Goal: Task Accomplishment & Management: Complete application form

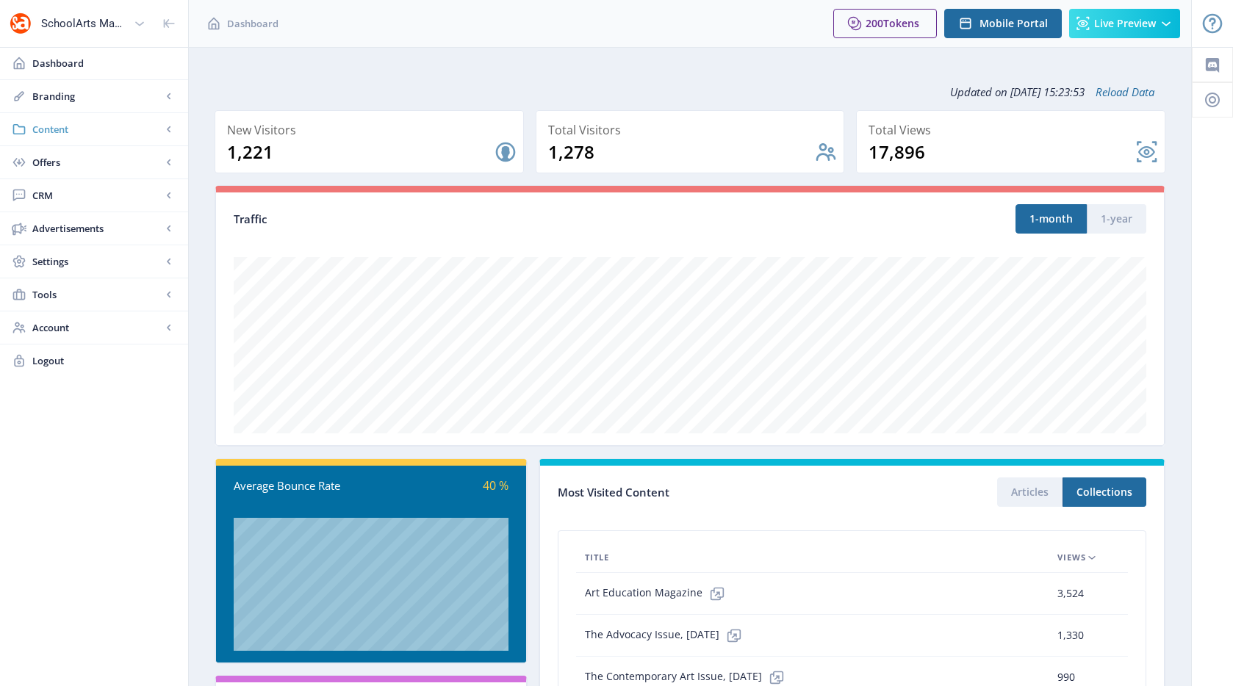
click at [44, 130] on span "Content" at bounding box center [96, 129] width 129 height 15
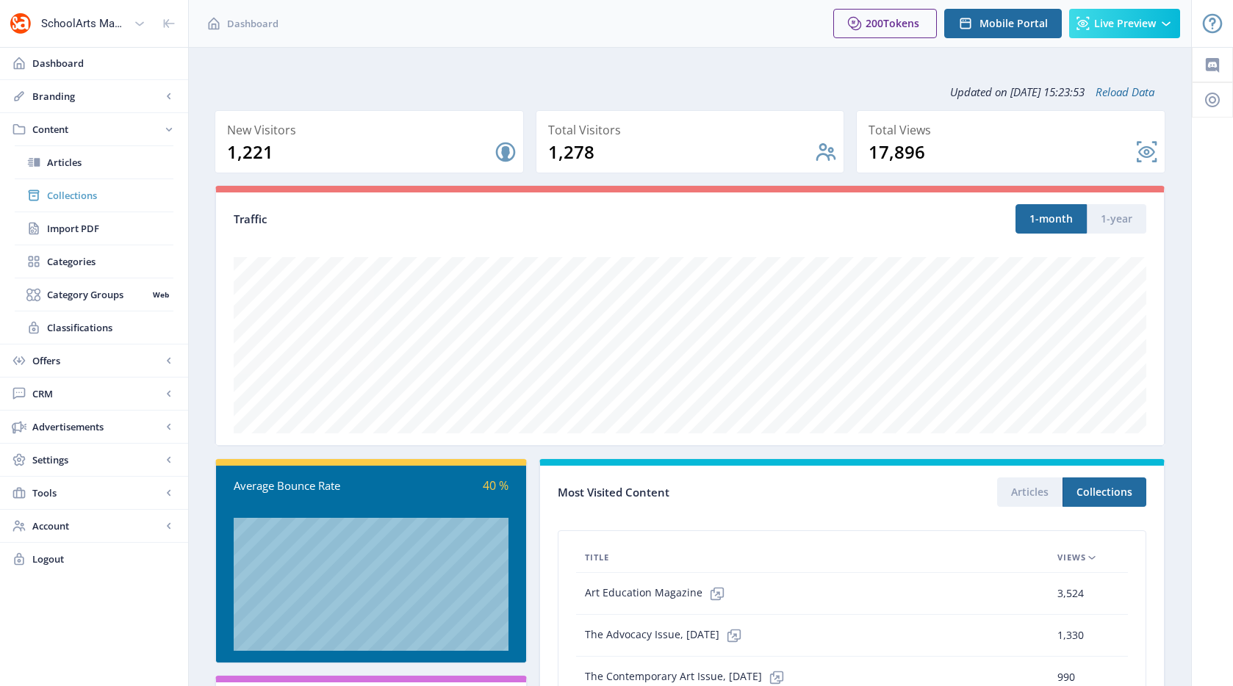
click at [90, 203] on link "Collections" at bounding box center [94, 195] width 159 height 32
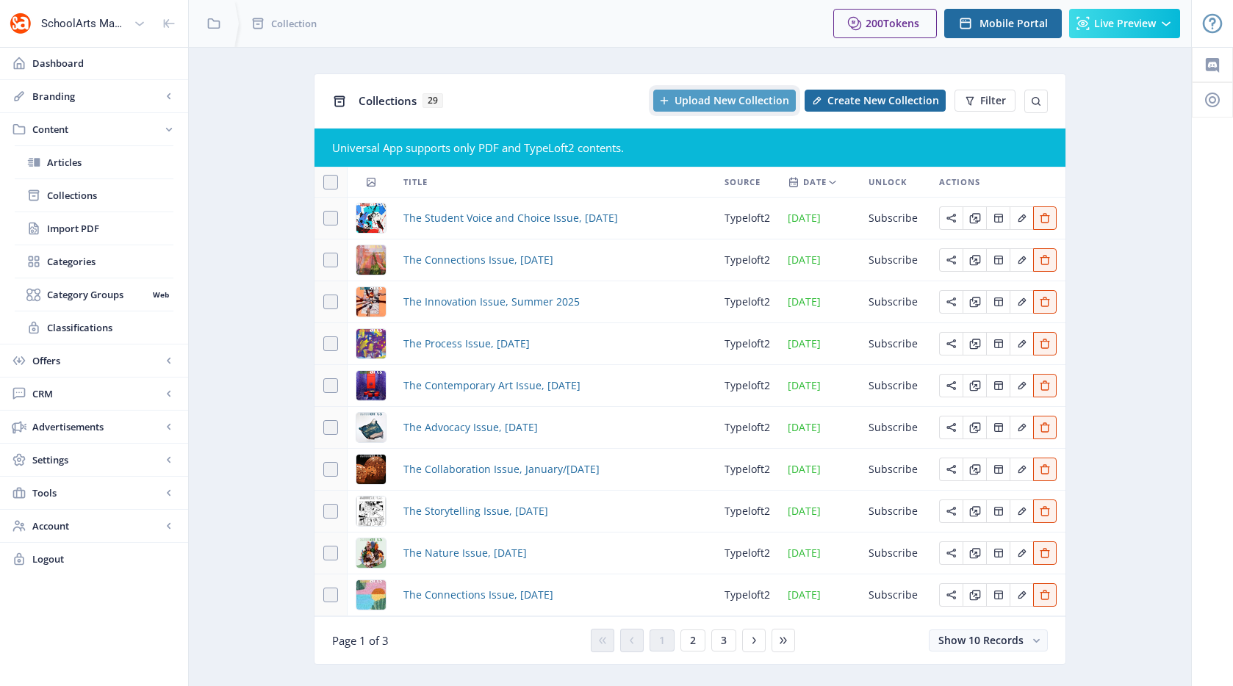
click at [689, 98] on span "Upload New Collection" at bounding box center [732, 101] width 115 height 12
click at [1131, 256] on app-content-issues "Collections 29 Upload New Collection Create New Collection Filter Universal App…" at bounding box center [690, 380] width 951 height 614
click at [841, 101] on span "Create New Collection" at bounding box center [883, 101] width 112 height 12
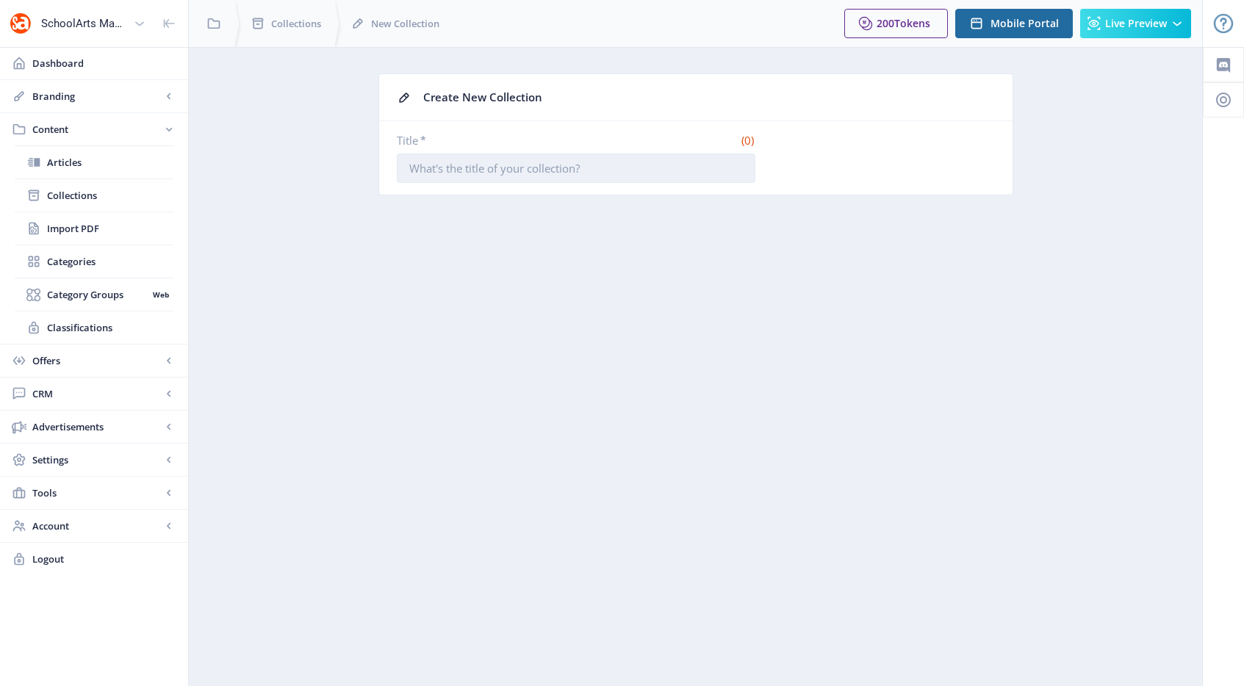
click at [554, 168] on input "Title *" at bounding box center [576, 168] width 359 height 29
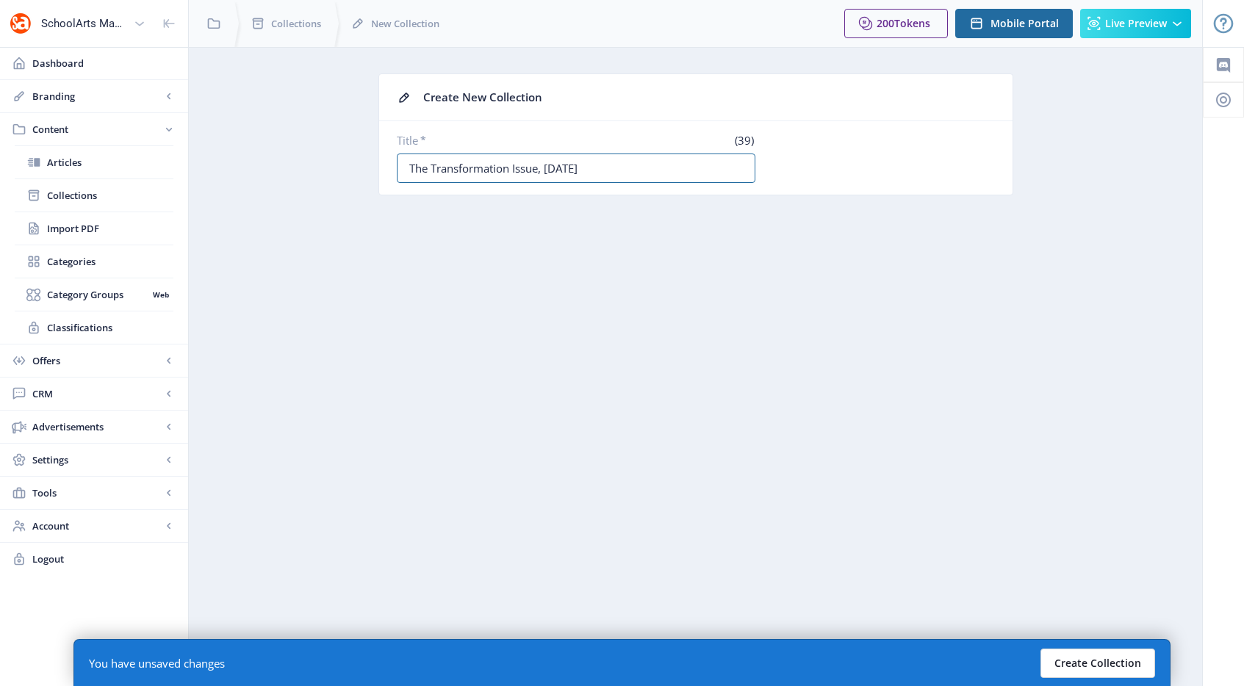
type input "The Transformation Issue, [DATE]"
click at [1066, 659] on button "Create Collection" at bounding box center [1098, 663] width 115 height 29
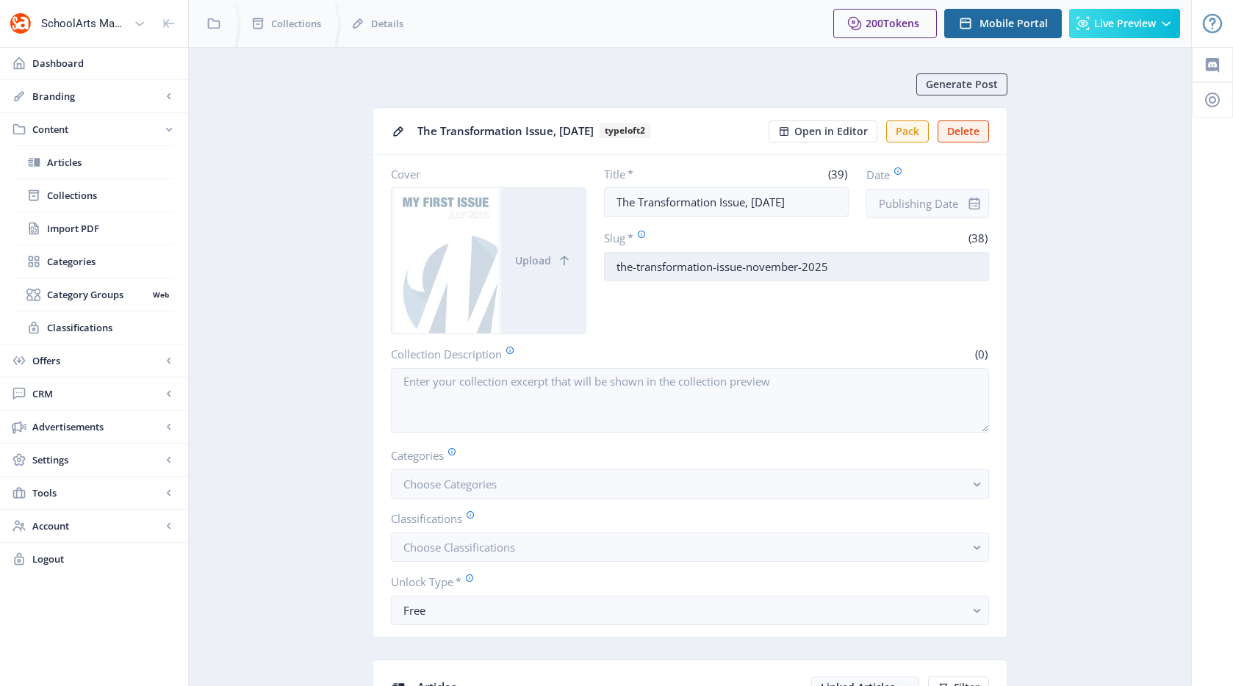
click at [833, 265] on input "the-transformation-issue-november-2025" at bounding box center [797, 266] width 386 height 29
click at [631, 269] on input "the-transformation-issue-november-2025" at bounding box center [797, 266] width 386 height 29
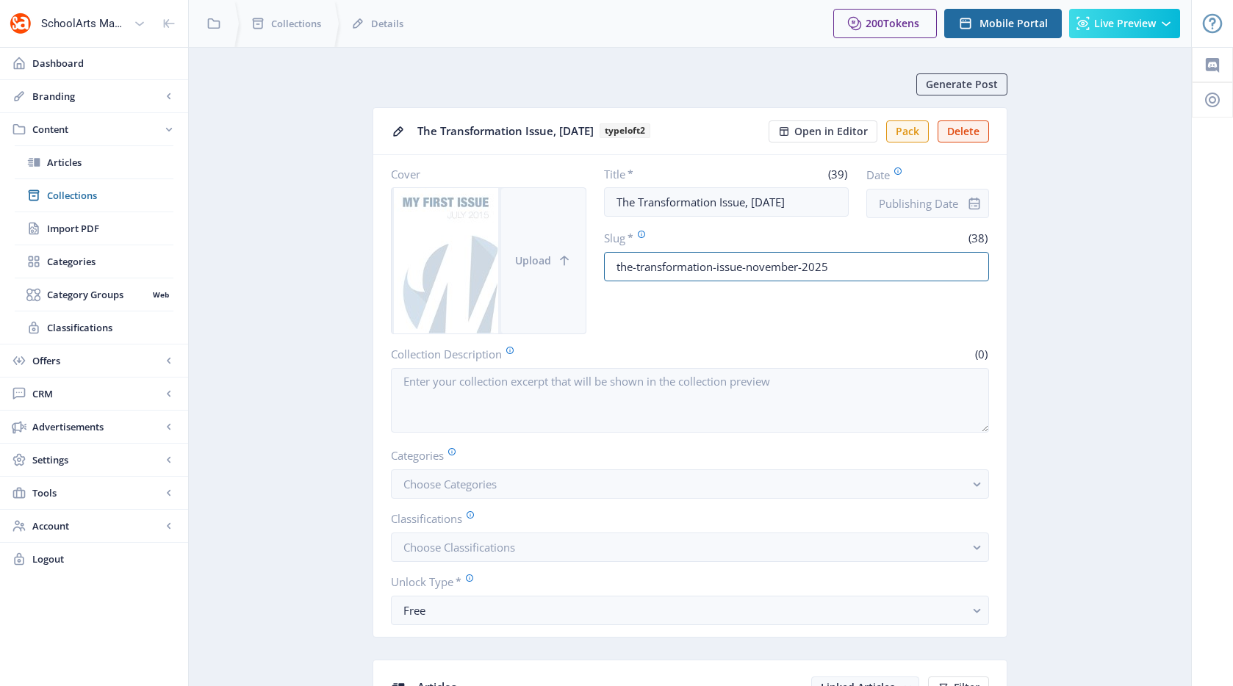
drag, startPoint x: 636, startPoint y: 267, endPoint x: 564, endPoint y: 270, distance: 72.1
click at [564, 270] on div "Cover Upload Title * (39) The Transformation Issue, November 2025 Date Slug * (…" at bounding box center [690, 251] width 598 height 168
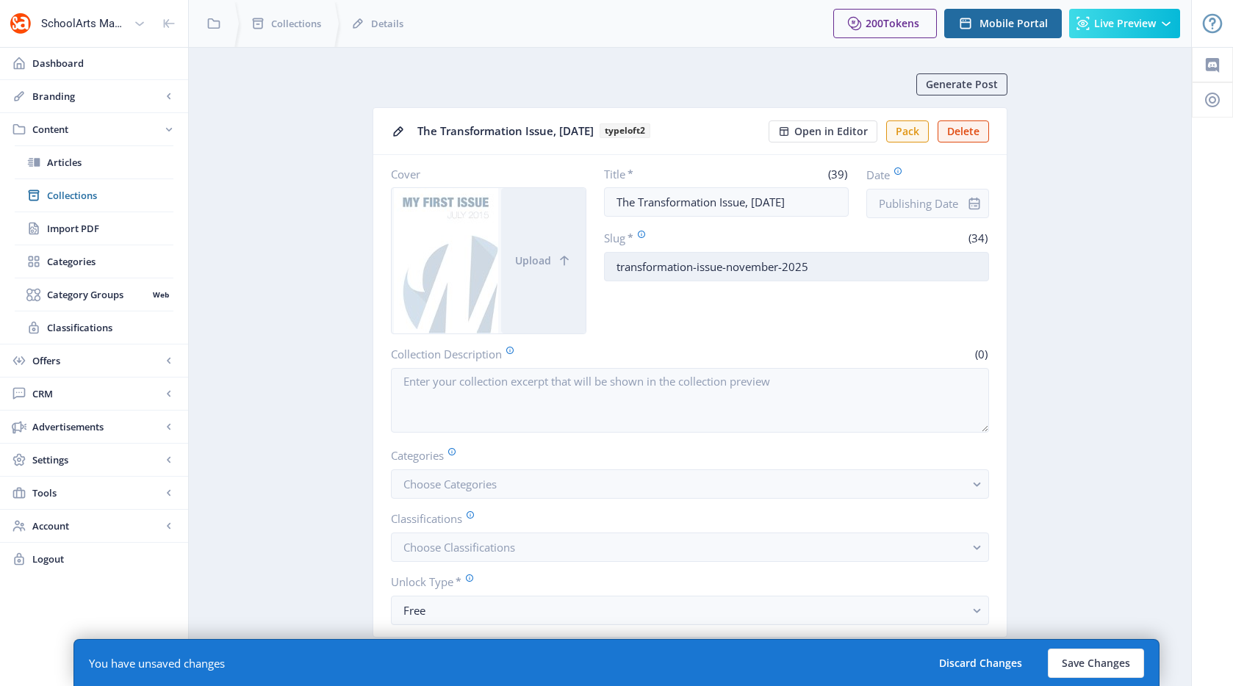
click at [710, 269] on input "transformation-issue-november-2025" at bounding box center [797, 266] width 386 height 29
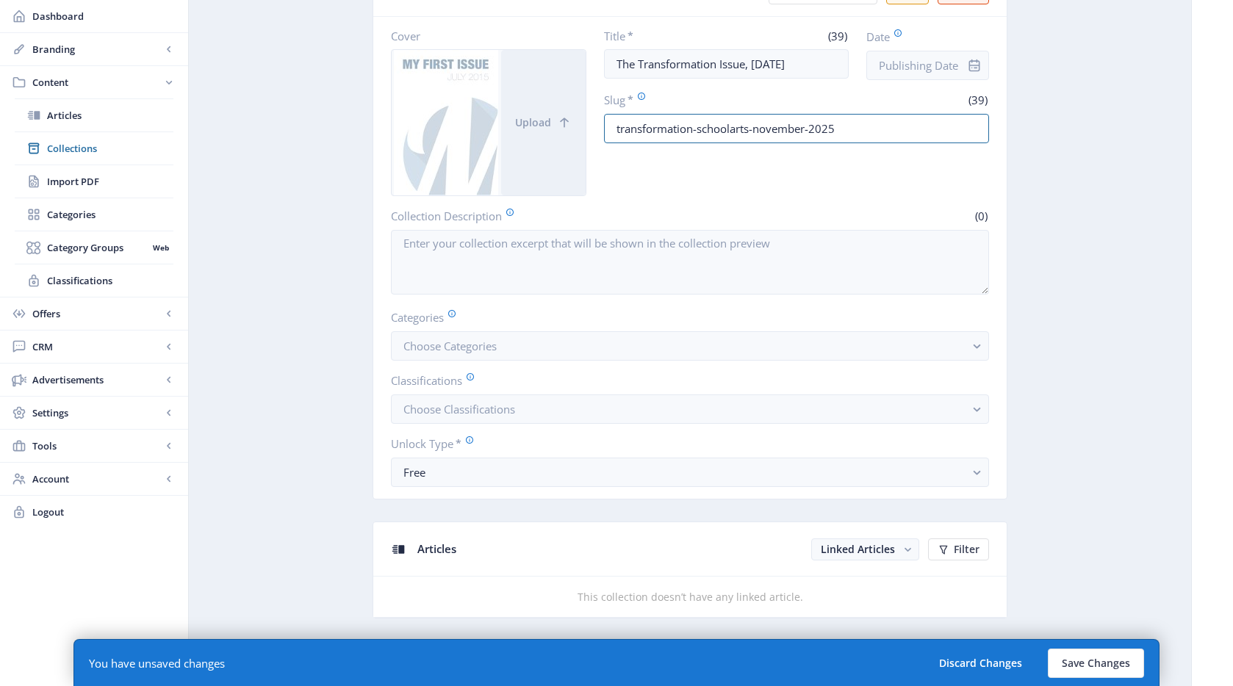
scroll to position [214, 0]
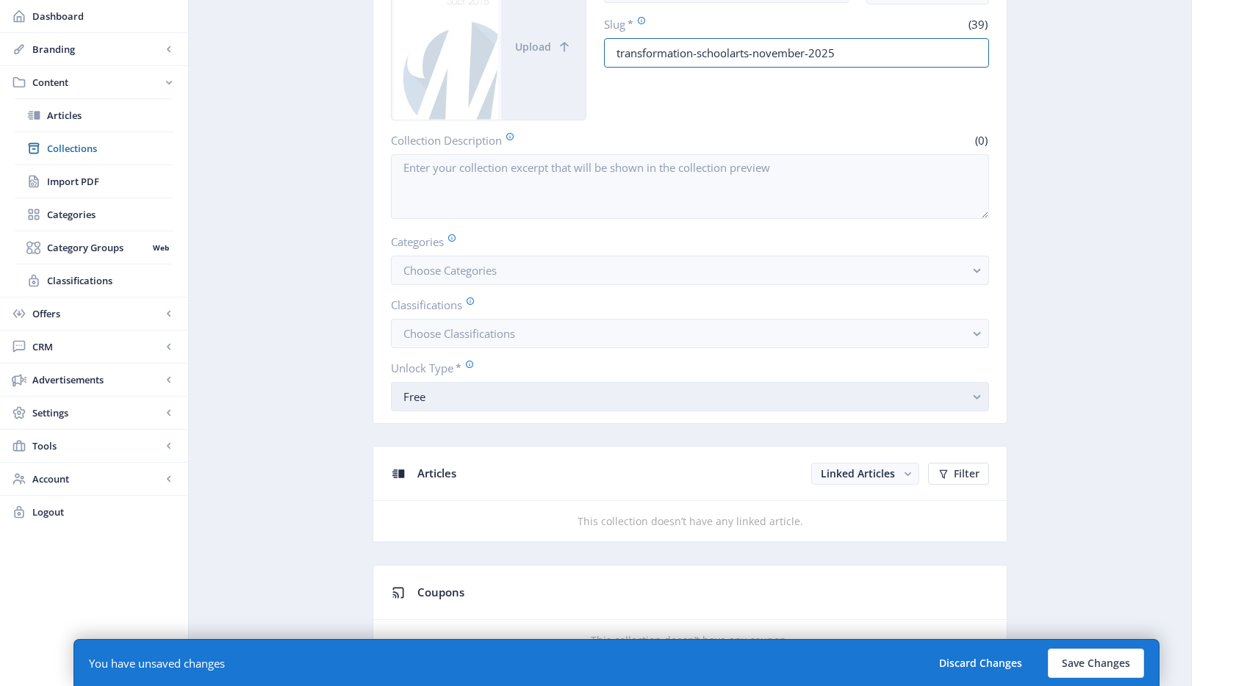
type input "transformation-schoolarts-november-2025"
click at [565, 385] on button "Free" at bounding box center [690, 396] width 598 height 29
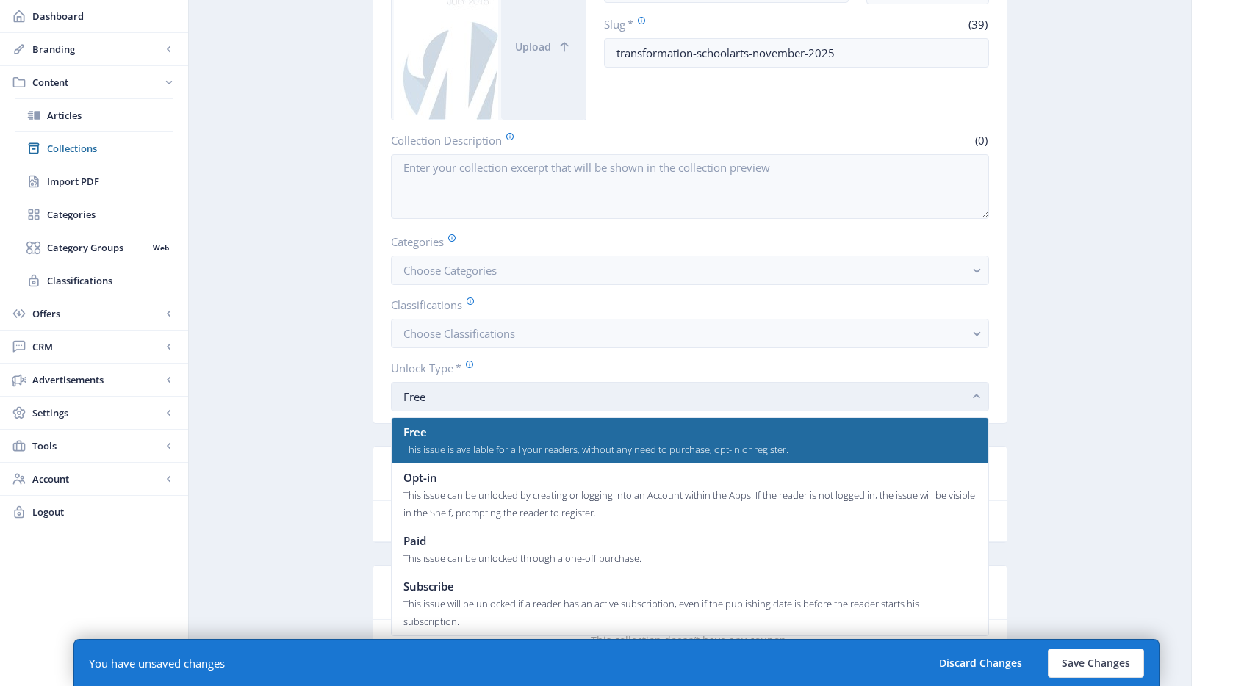
scroll to position [0, 0]
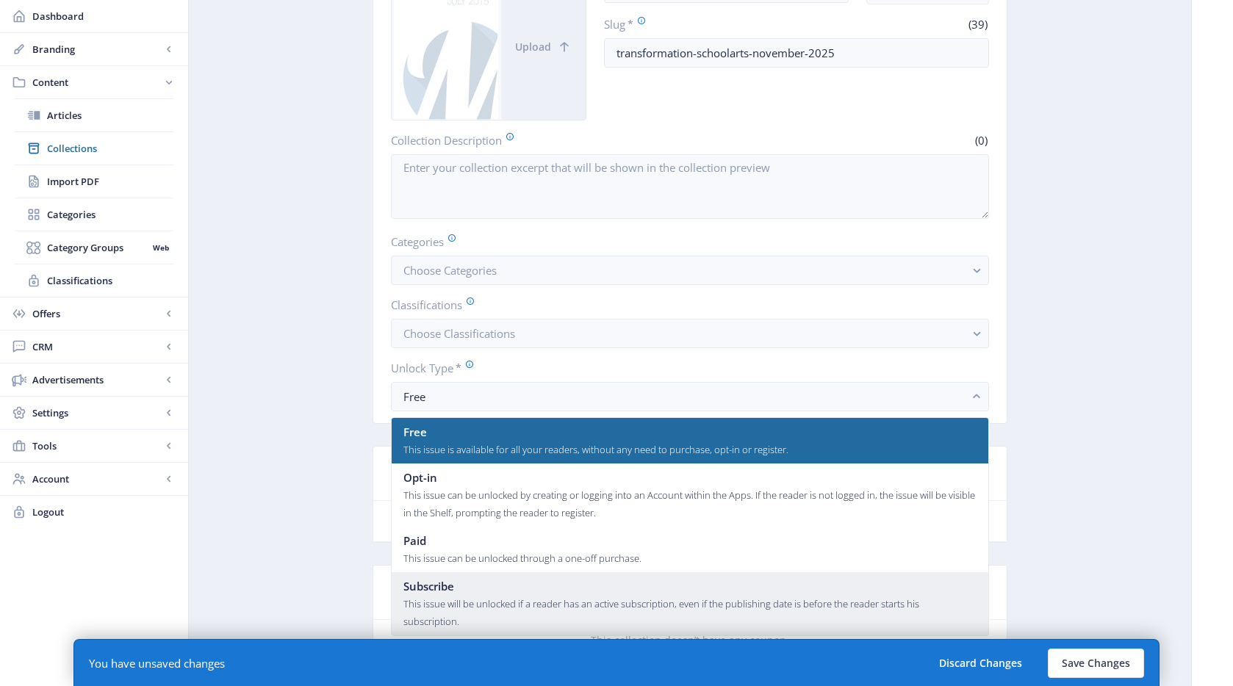
click at [464, 592] on div "Subscribe" at bounding box center [689, 587] width 573 height 18
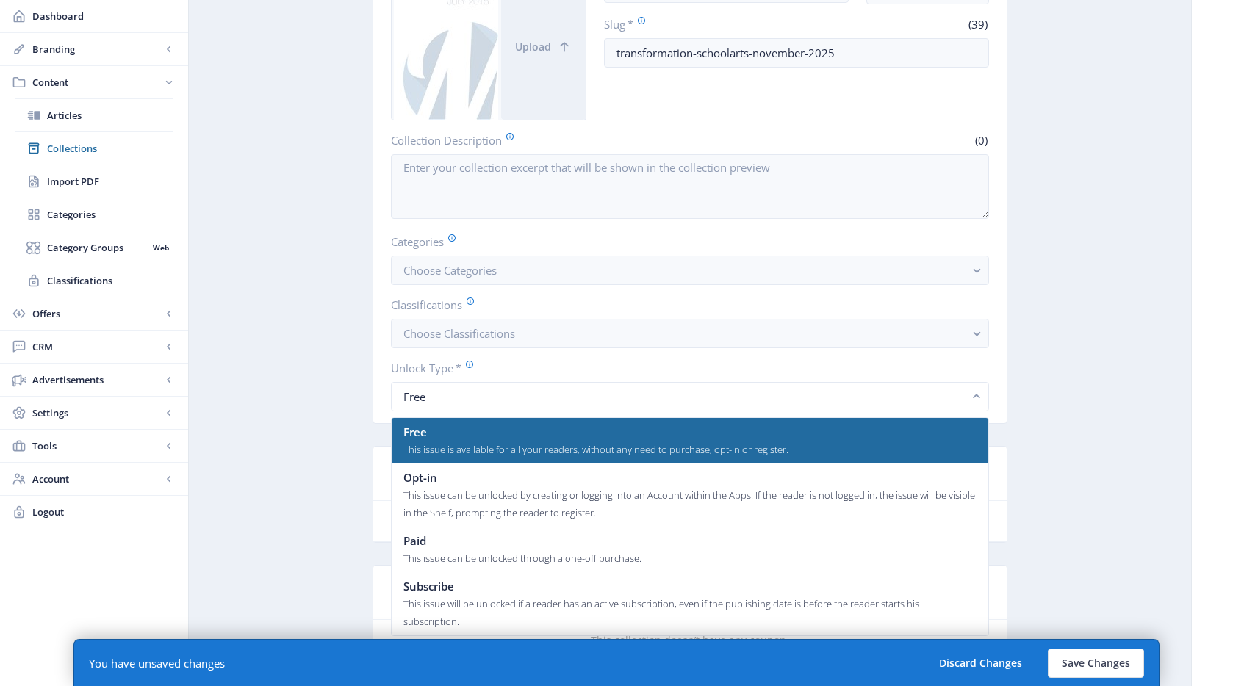
scroll to position [214, 0]
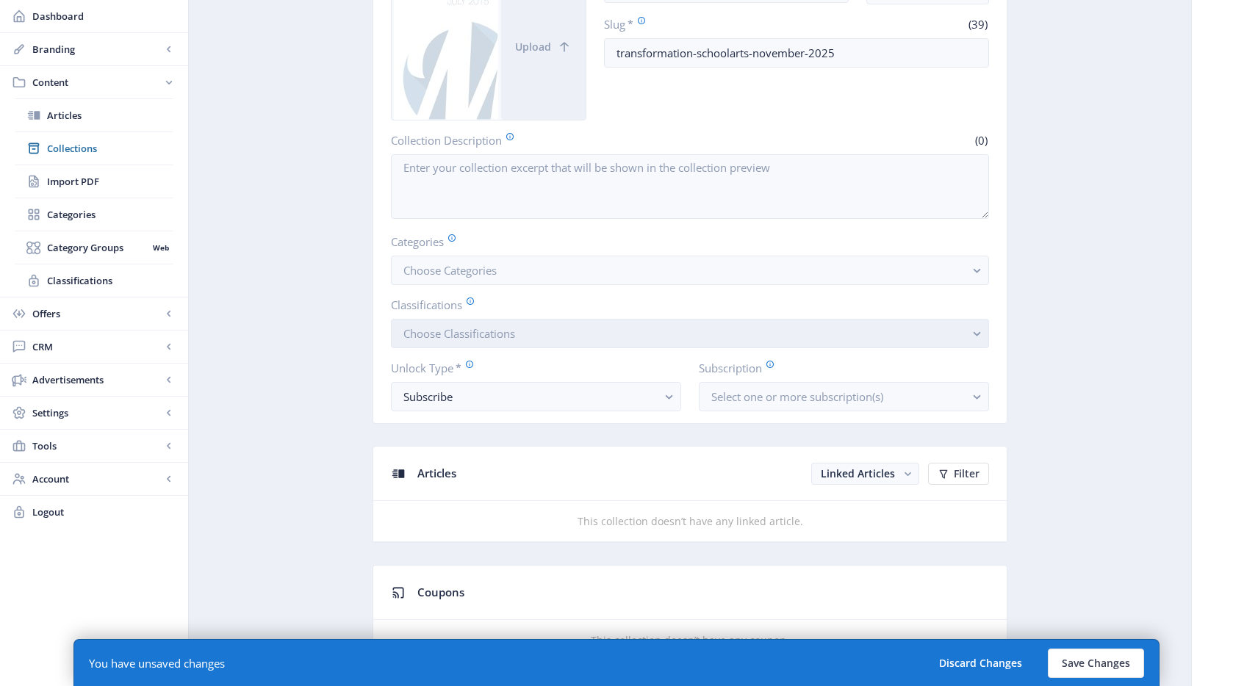
click at [495, 338] on span "Choose Classifications" at bounding box center [459, 333] width 112 height 15
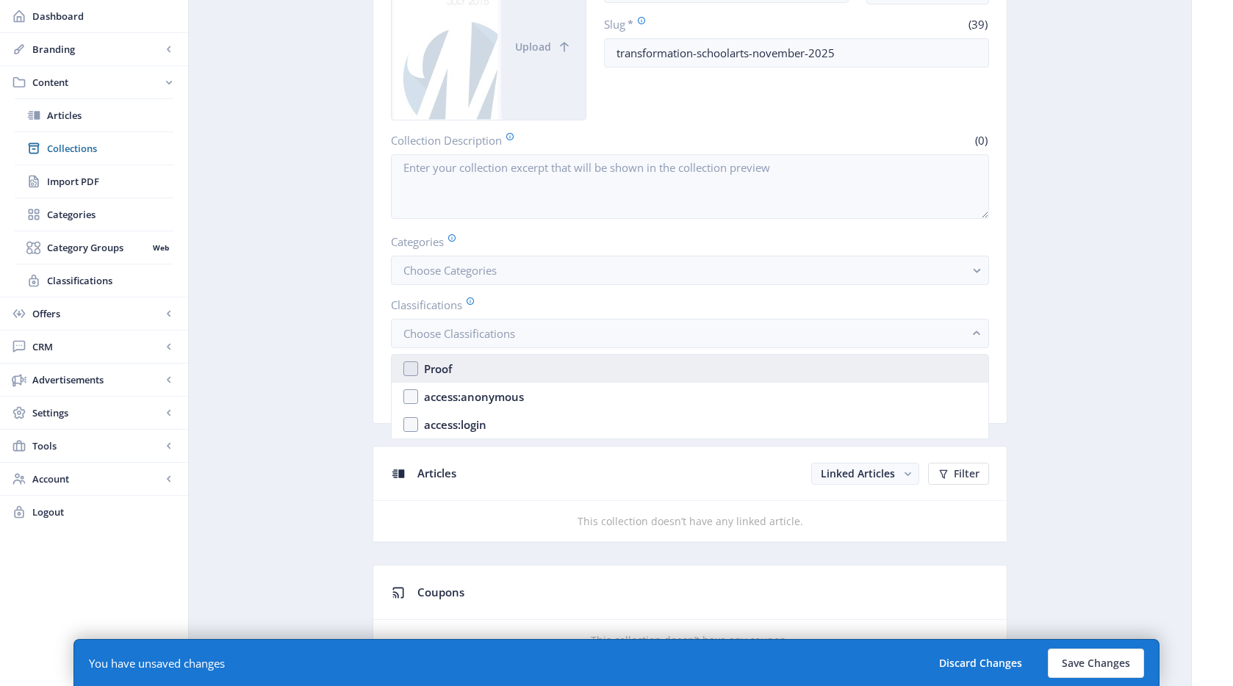
click at [472, 368] on nb-option "Proof" at bounding box center [690, 369] width 597 height 28
checkbox input "true"
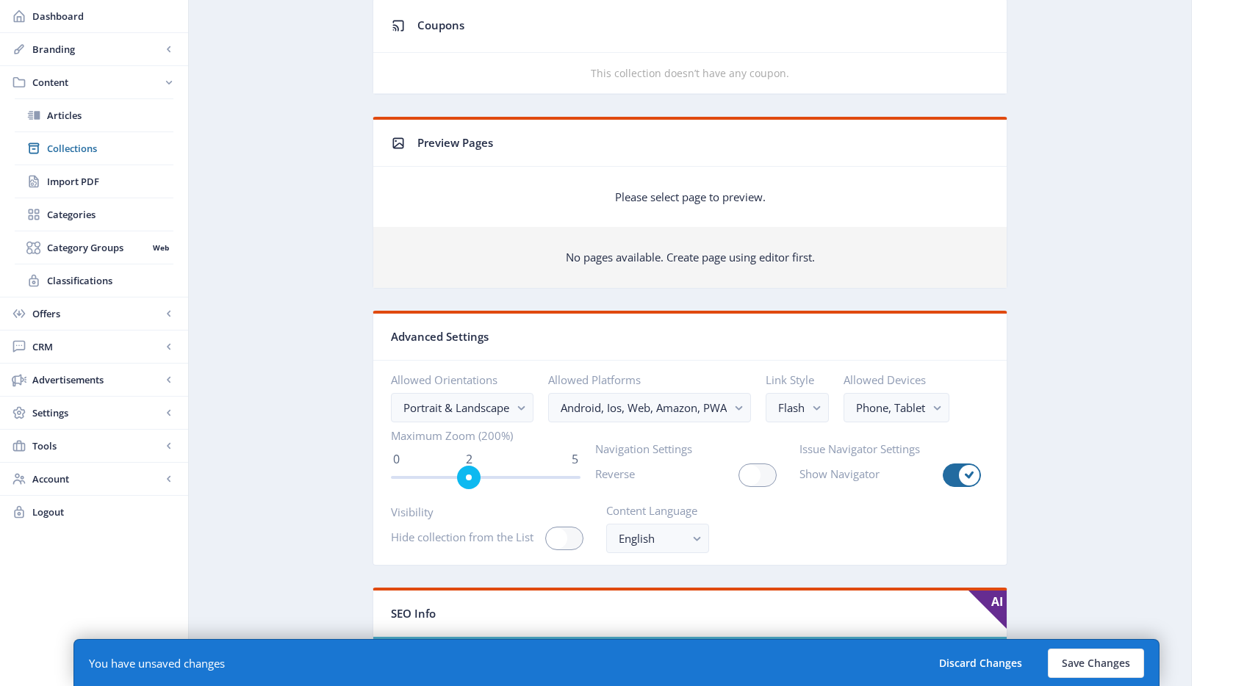
scroll to position [861, 0]
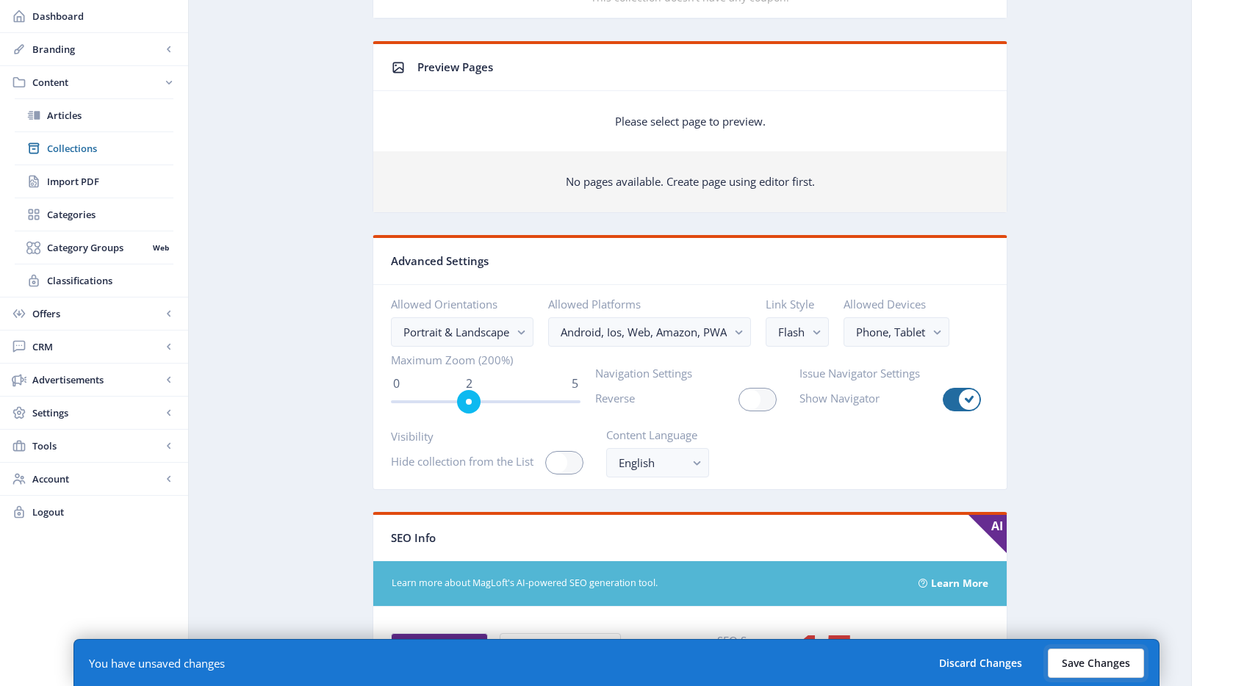
click at [1093, 656] on button "Save Changes" at bounding box center [1096, 663] width 96 height 29
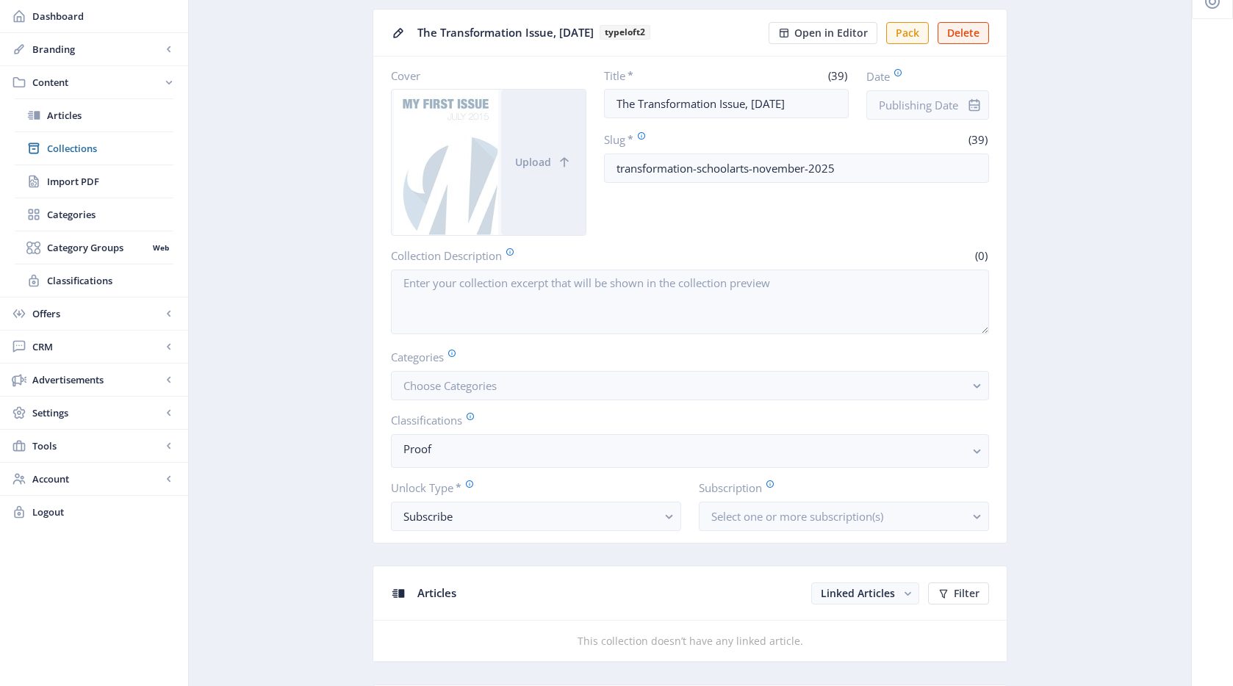
scroll to position [0, 0]
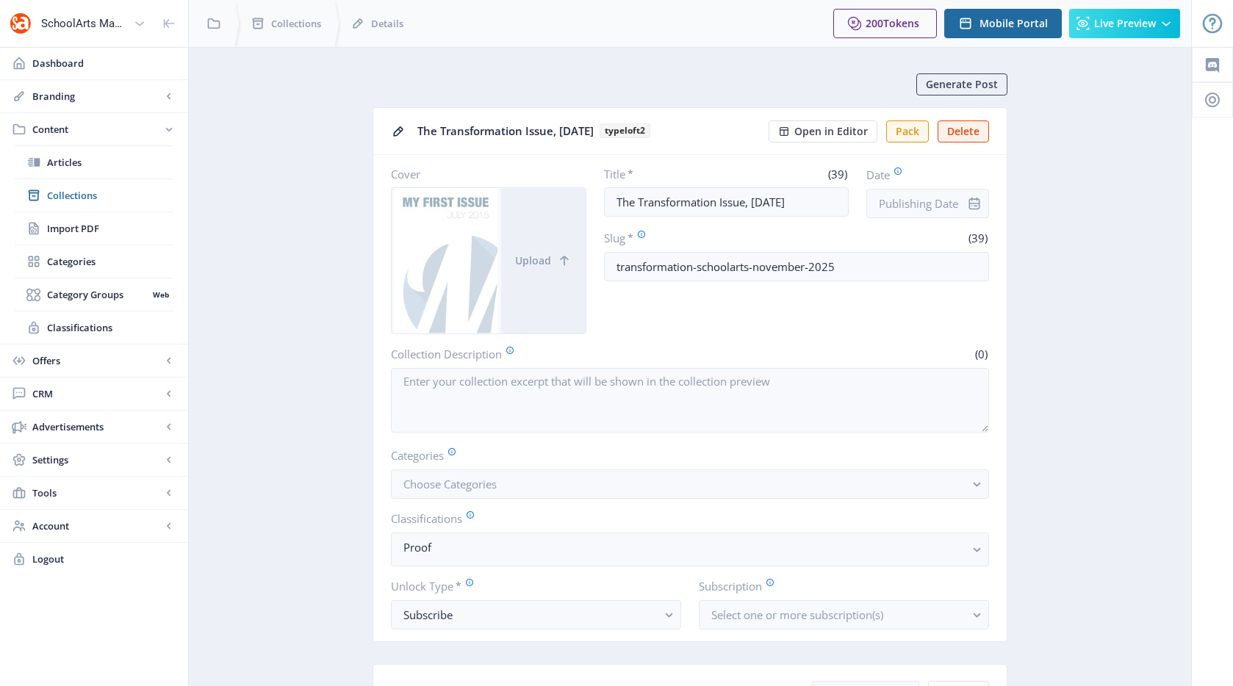
click at [148, 195] on span "Collections" at bounding box center [110, 195] width 126 height 15
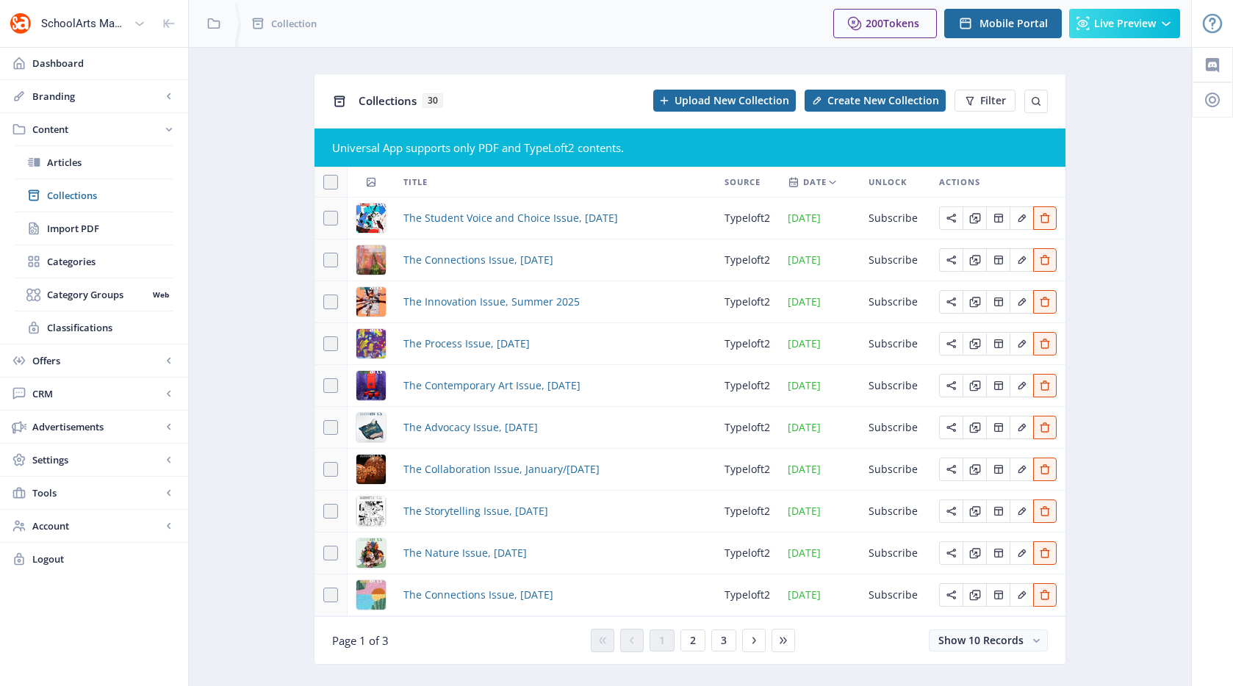
click at [727, 641] on div "You have unsaved changes Discard Changes Save Changes" at bounding box center [616, 662] width 1086 height 47
click at [725, 642] on div "You have unsaved changes Discard Changes Save Changes" at bounding box center [616, 662] width 1086 height 47
click at [696, 644] on div "You have unsaved changes Discard Changes Save Changes" at bounding box center [616, 662] width 1086 height 47
drag, startPoint x: 794, startPoint y: 643, endPoint x: 715, endPoint y: 567, distance: 109.1
click at [794, 642] on div "You have unsaved changes Discard Changes Save Changes" at bounding box center [616, 662] width 1086 height 47
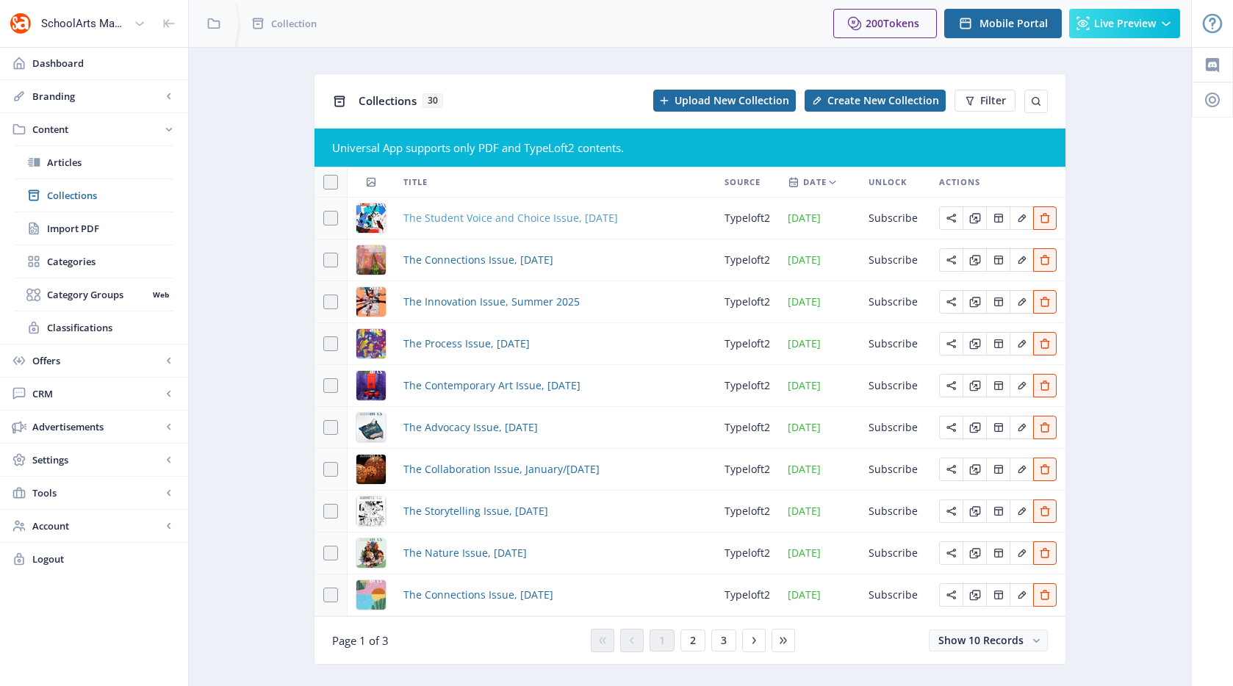
click at [513, 214] on span "The Student Voice and Choice Issue, [DATE]" at bounding box center [510, 218] width 215 height 18
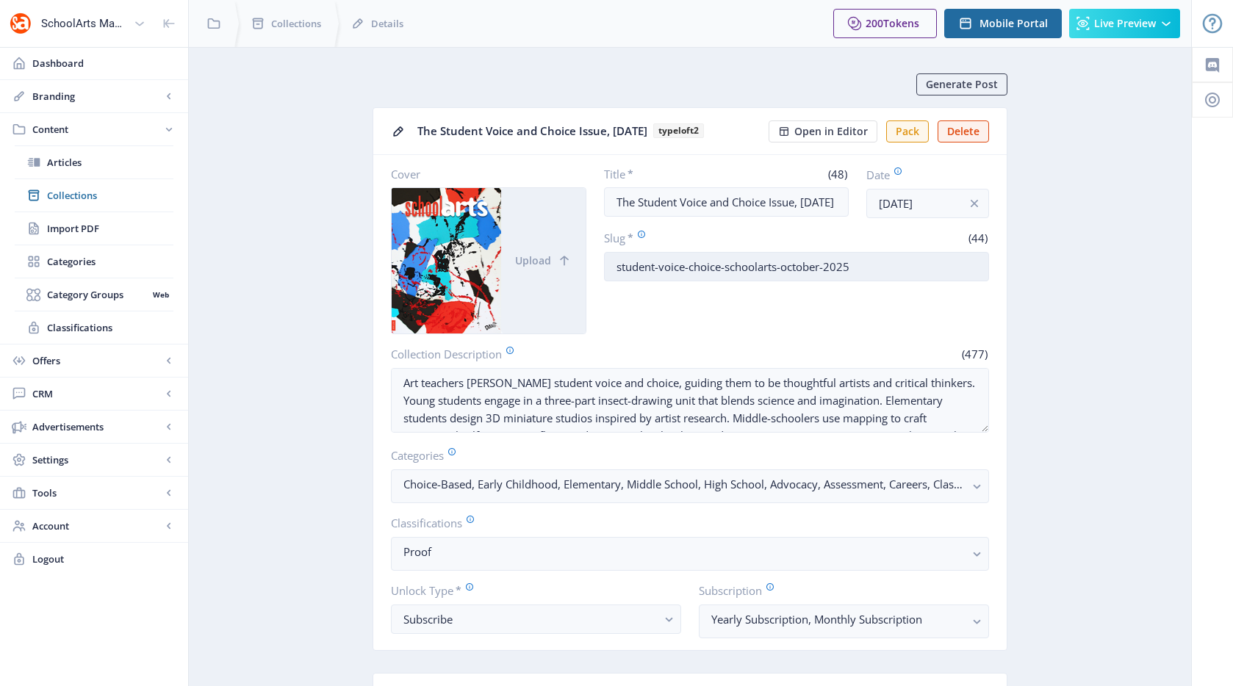
click at [824, 270] on input "student-voice-choice-schoolarts-october-2025" at bounding box center [797, 266] width 386 height 29
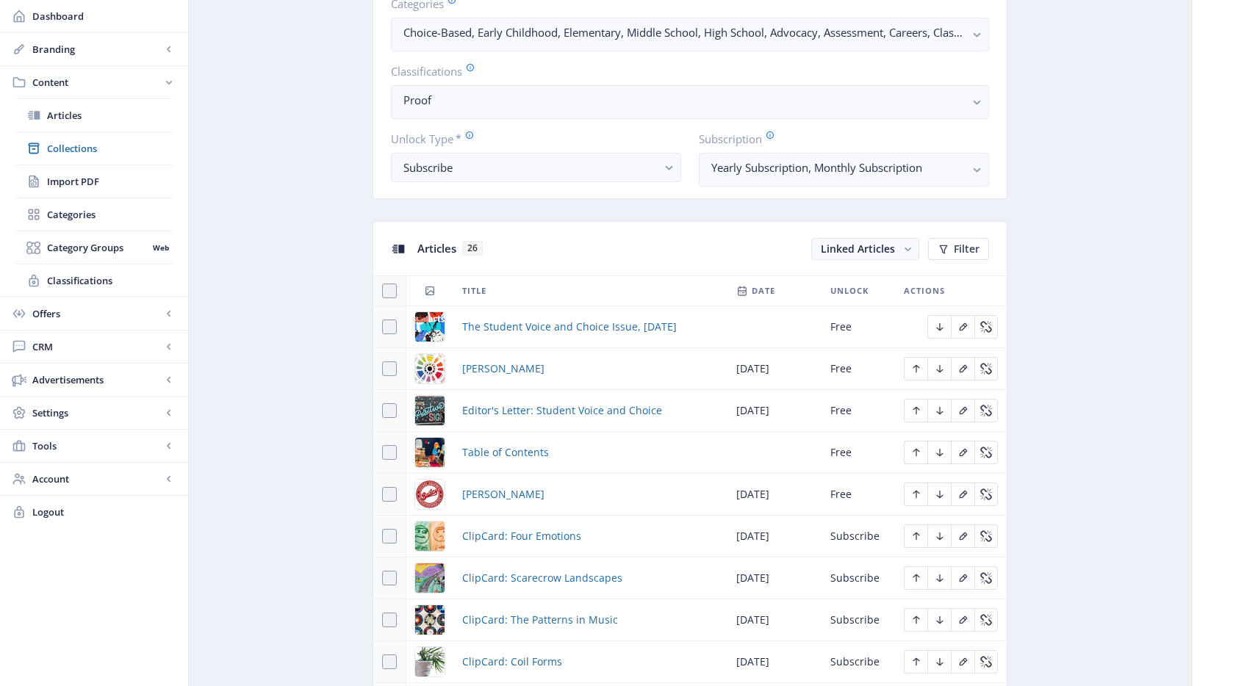
scroll to position [43, 0]
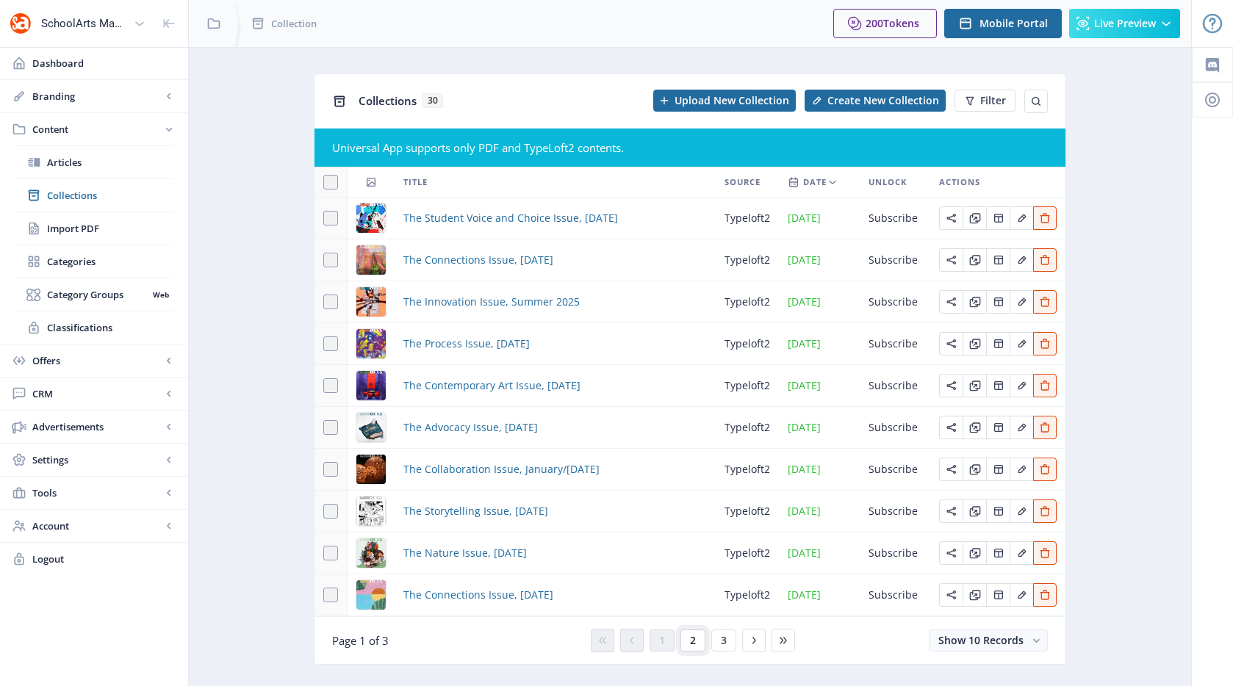
click at [699, 636] on button "2" at bounding box center [692, 641] width 25 height 22
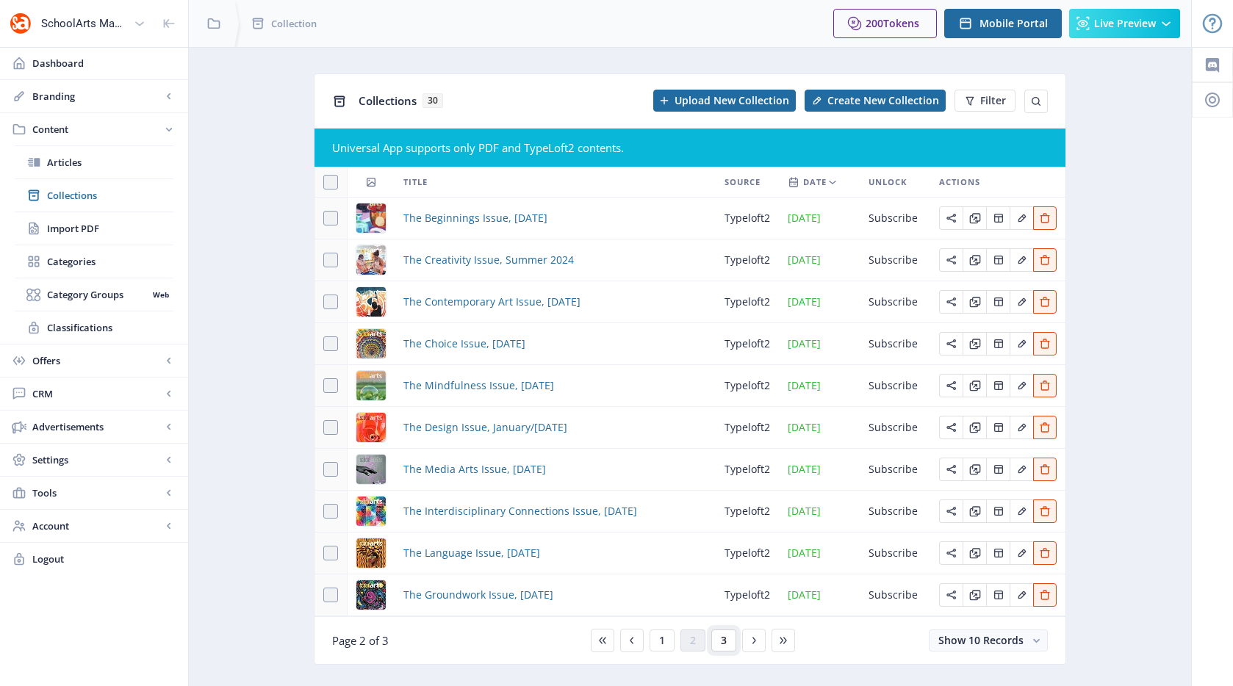
click at [727, 640] on button "3" at bounding box center [723, 641] width 25 height 22
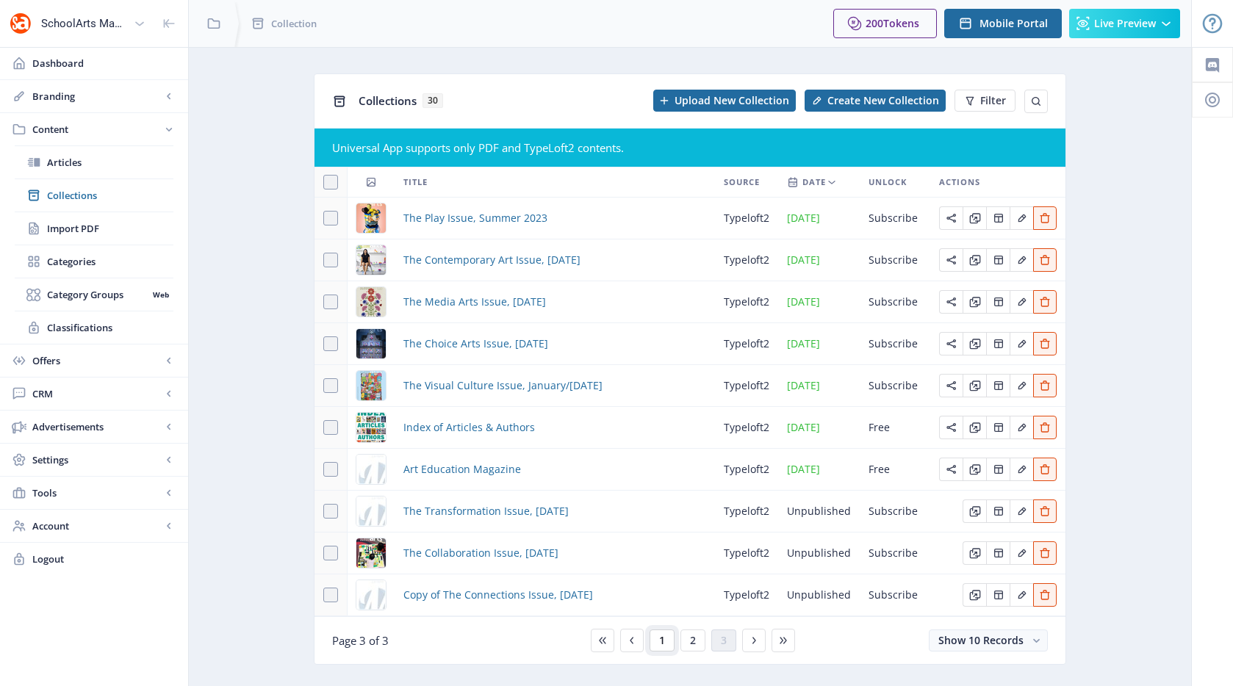
click at [660, 640] on span "1" at bounding box center [662, 641] width 6 height 12
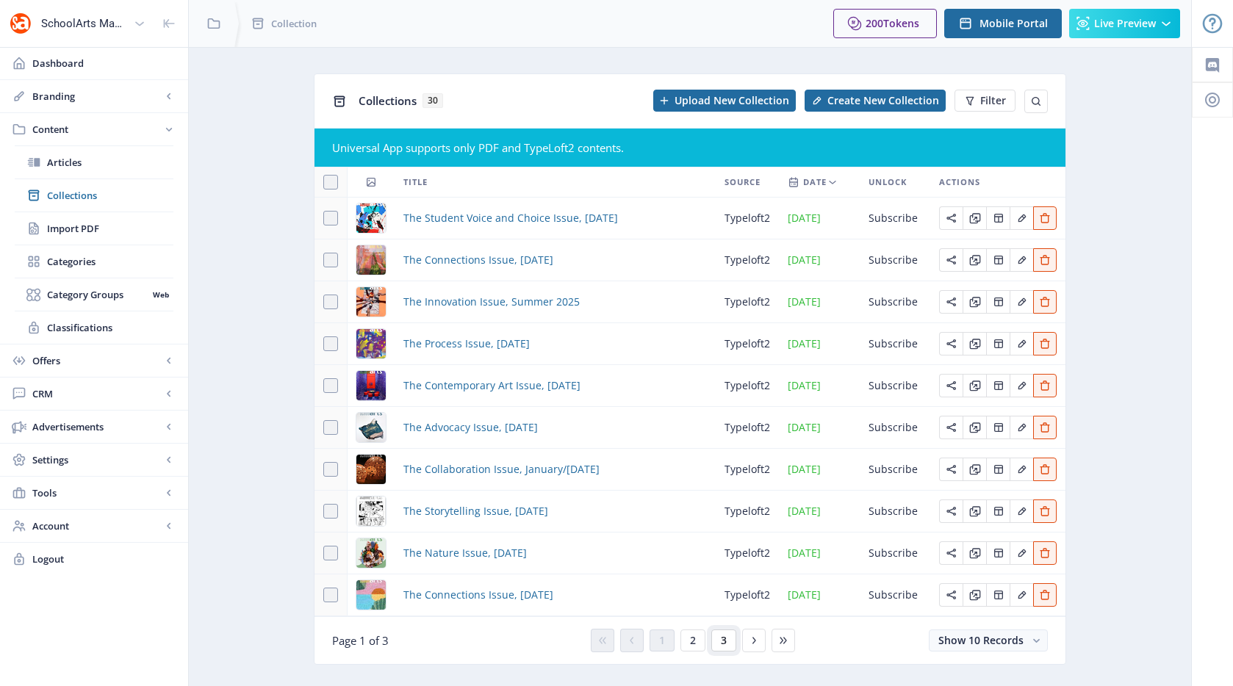
click at [722, 643] on span "3" at bounding box center [724, 641] width 6 height 12
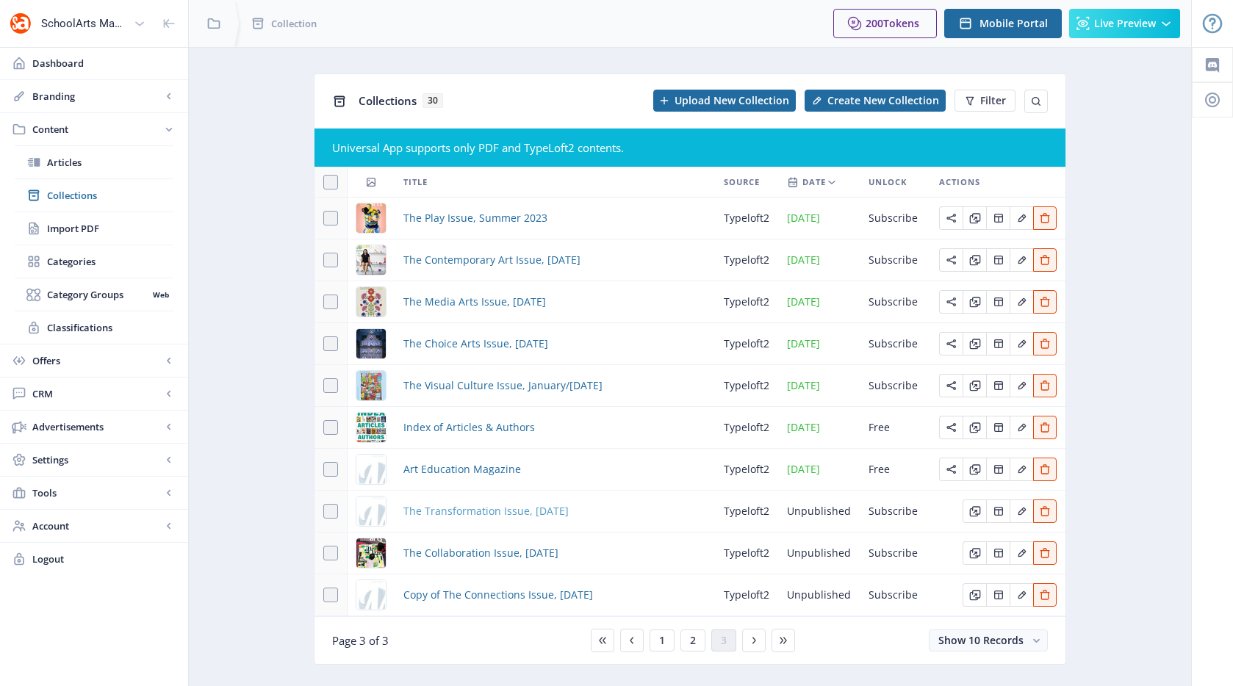
click at [531, 514] on span "The Transformation Issue, [DATE]" at bounding box center [485, 512] width 165 height 18
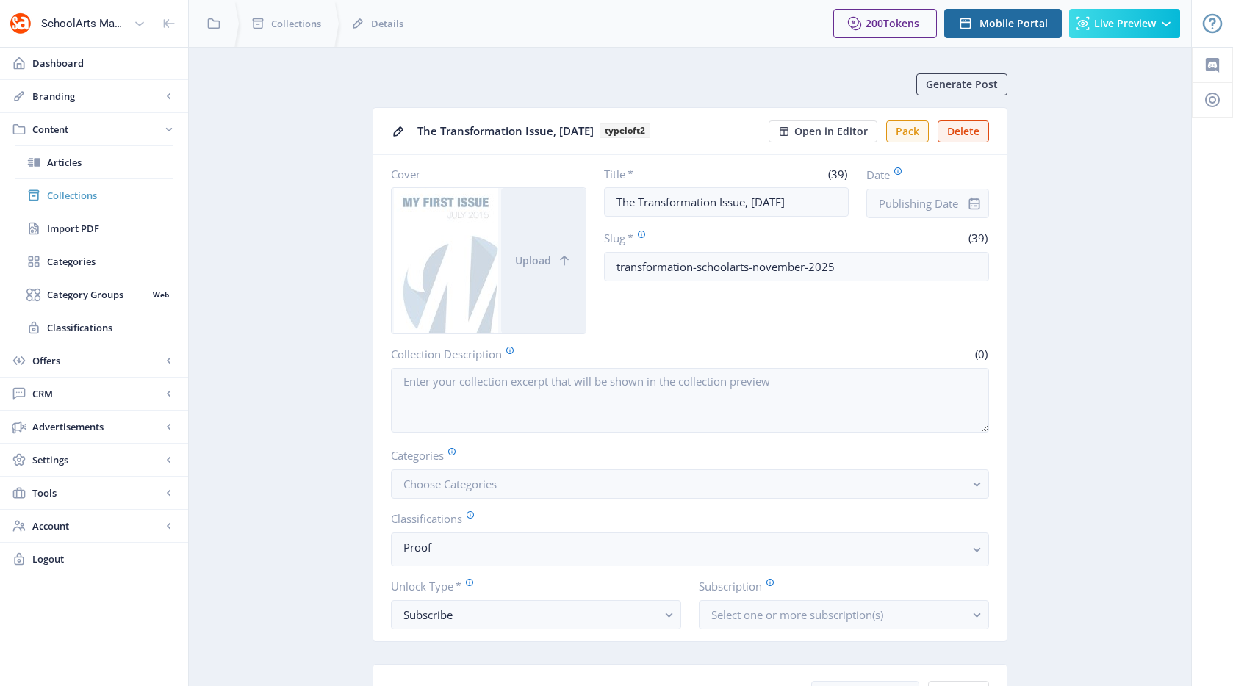
click at [112, 200] on span "Collections" at bounding box center [110, 195] width 126 height 15
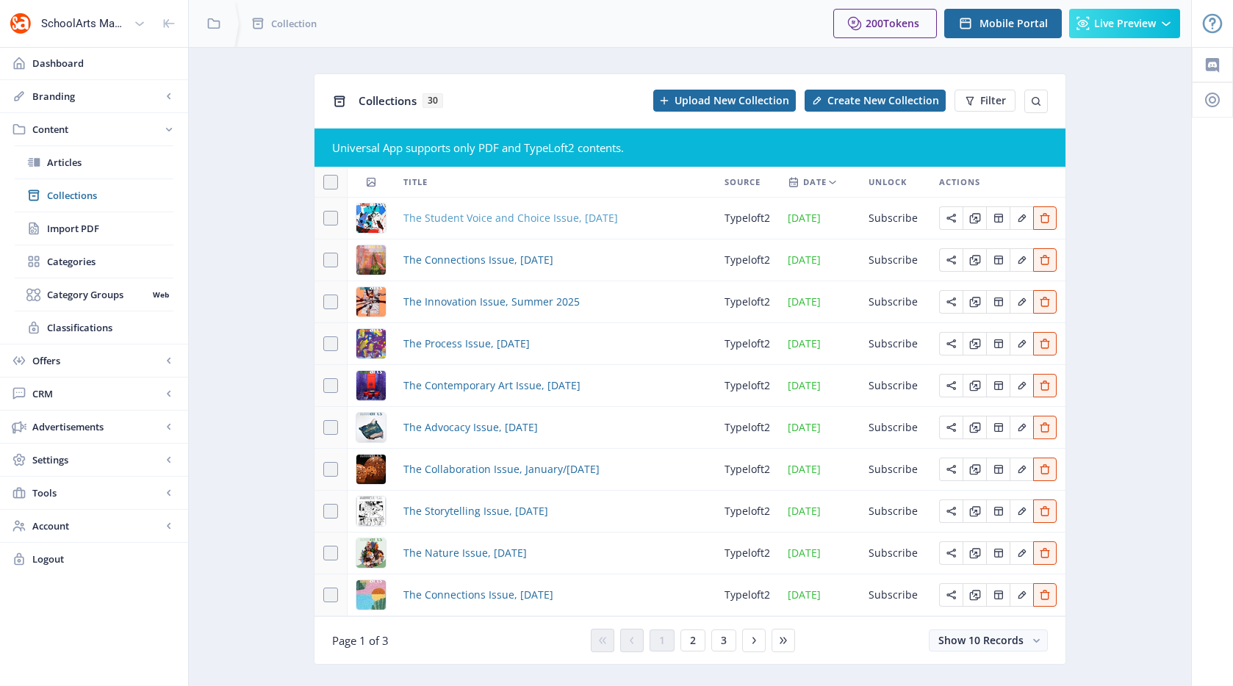
click at [472, 216] on span "The Student Voice and Choice Issue, [DATE]" at bounding box center [510, 218] width 215 height 18
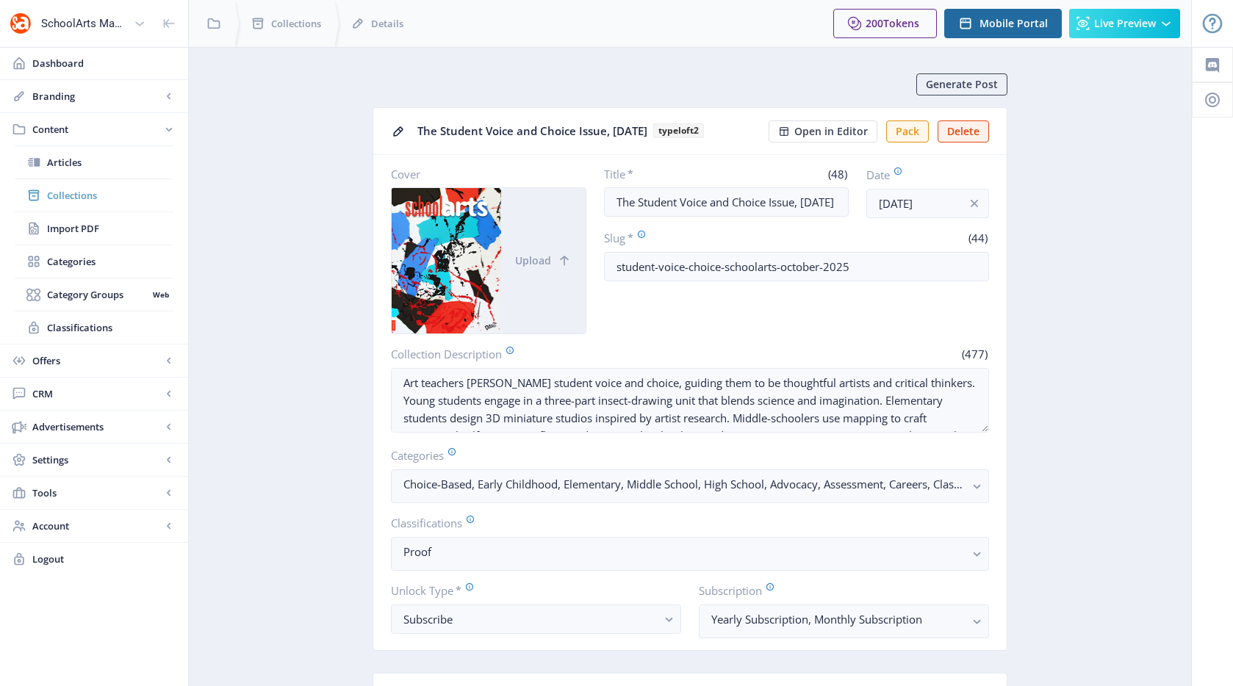
click at [89, 195] on span "Collections" at bounding box center [110, 195] width 126 height 15
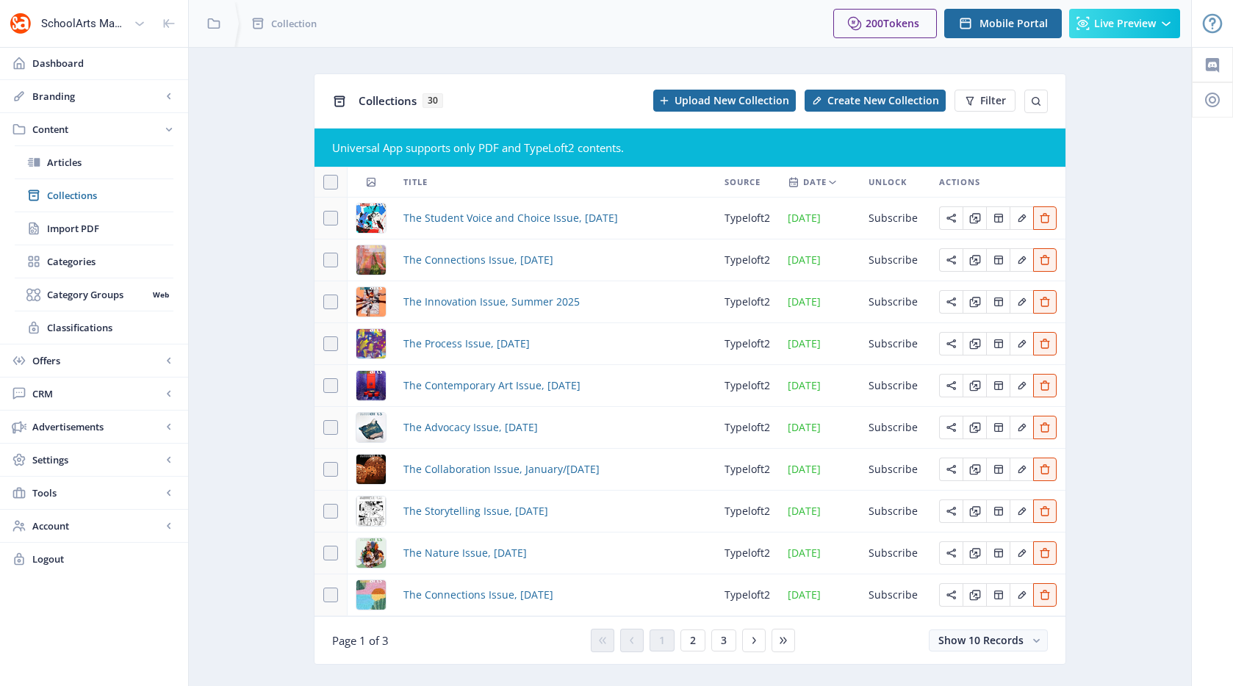
click at [719, 639] on div "You have unsaved changes Discard Changes Save Changes" at bounding box center [616, 662] width 1086 height 47
click at [722, 642] on div "You have unsaved changes Discard Changes Save Changes" at bounding box center [616, 662] width 1086 height 47
click at [747, 642] on div "You have unsaved changes Discard Changes Save Changes" at bounding box center [616, 662] width 1086 height 47
click at [727, 637] on button "3" at bounding box center [723, 641] width 25 height 22
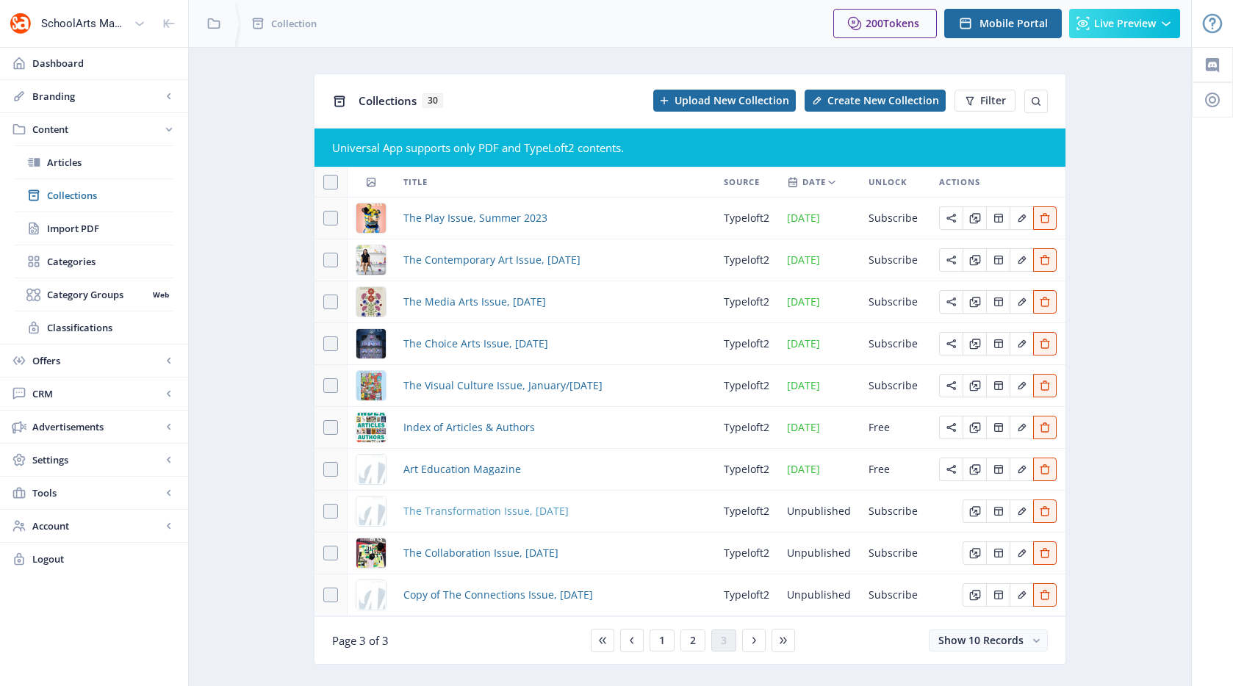
click at [555, 511] on span "The Transformation Issue, [DATE]" at bounding box center [485, 512] width 165 height 18
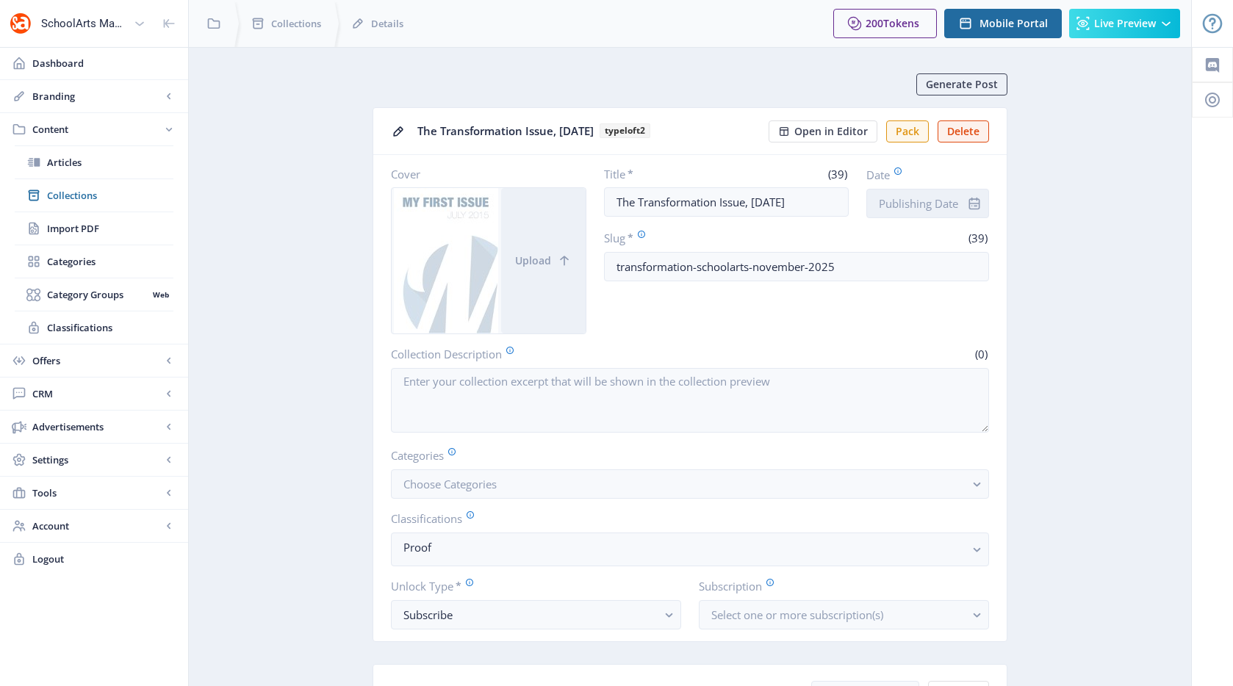
click at [927, 207] on input "Date" at bounding box center [927, 203] width 123 height 29
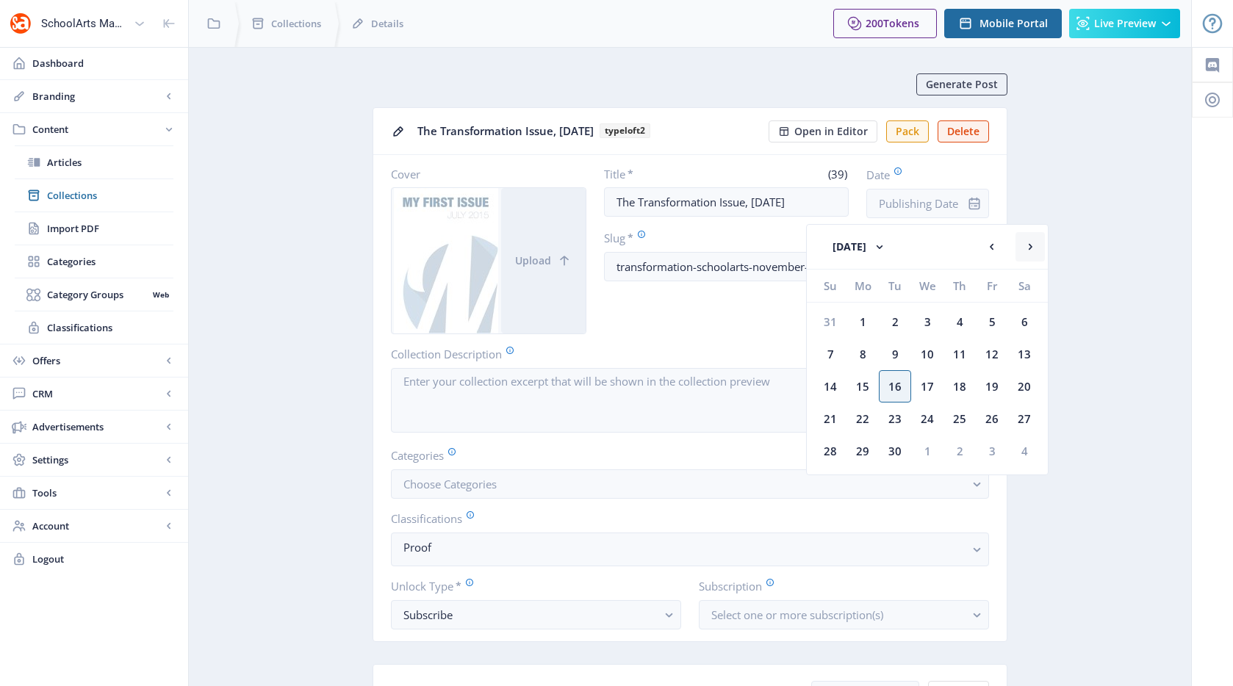
click at [1030, 246] on rect at bounding box center [1030, 247] width 15 height 15
click at [926, 324] on div "1" at bounding box center [927, 322] width 32 height 32
type input "[DATE]"
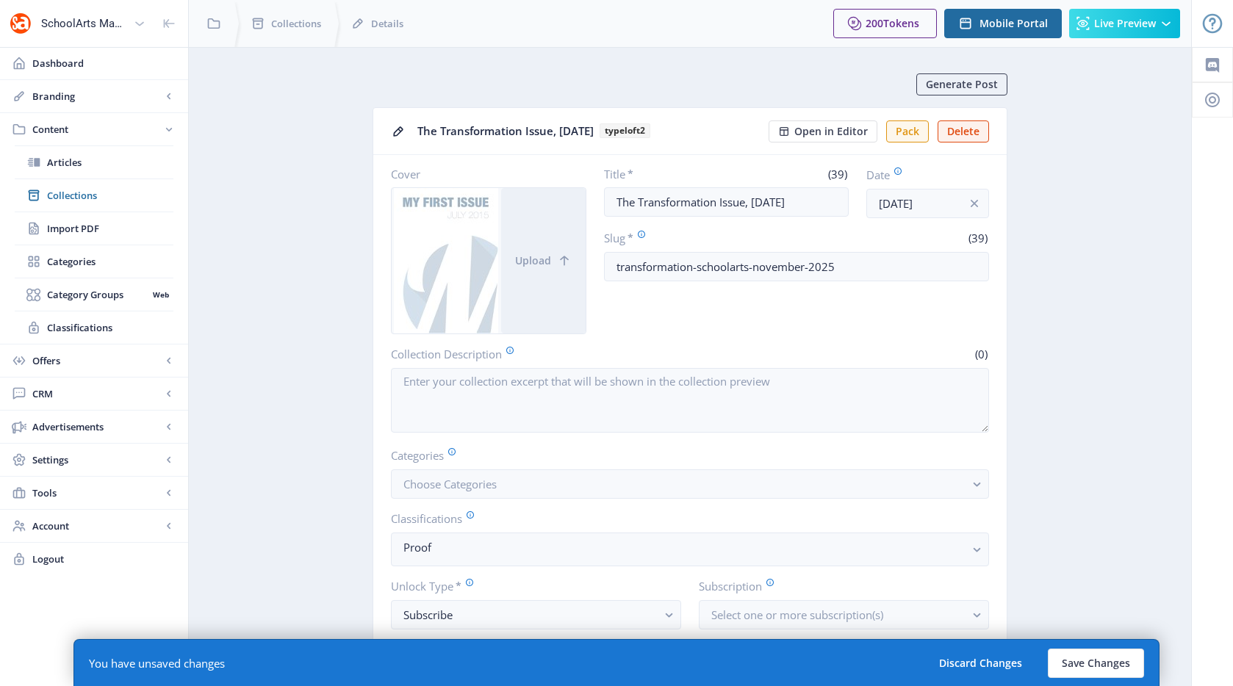
click at [1090, 661] on button "Save Changes" at bounding box center [1096, 663] width 96 height 29
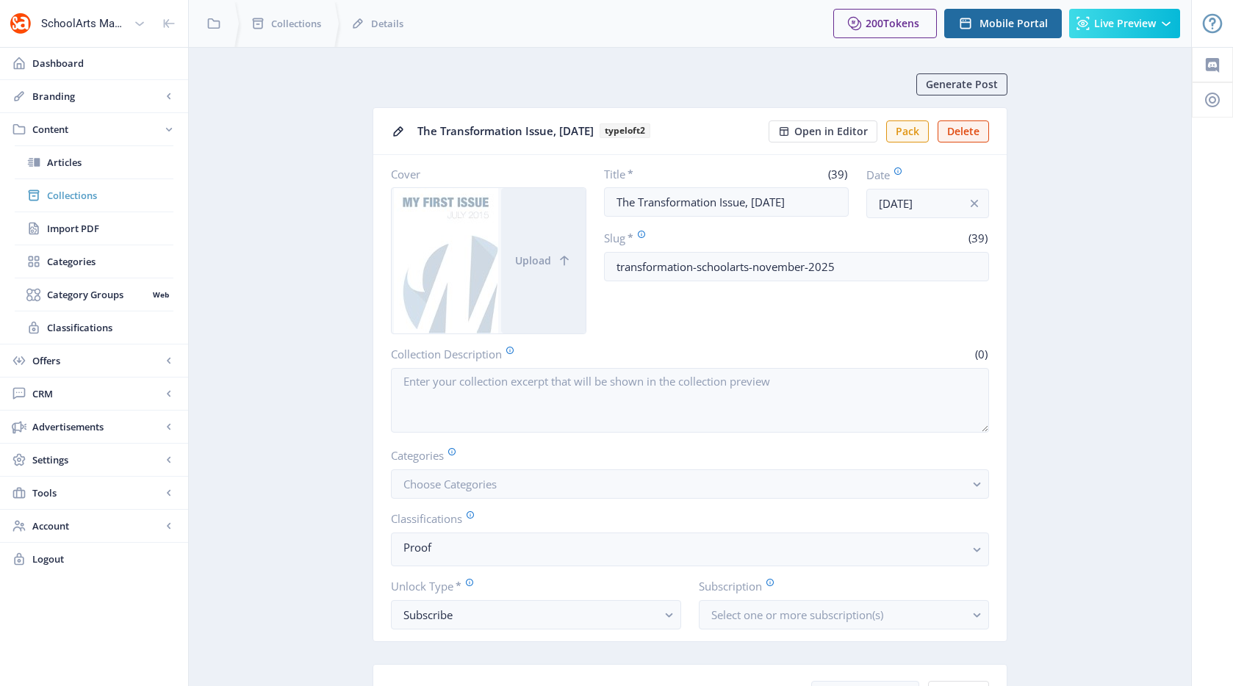
click at [80, 198] on span "Collections" at bounding box center [110, 195] width 126 height 15
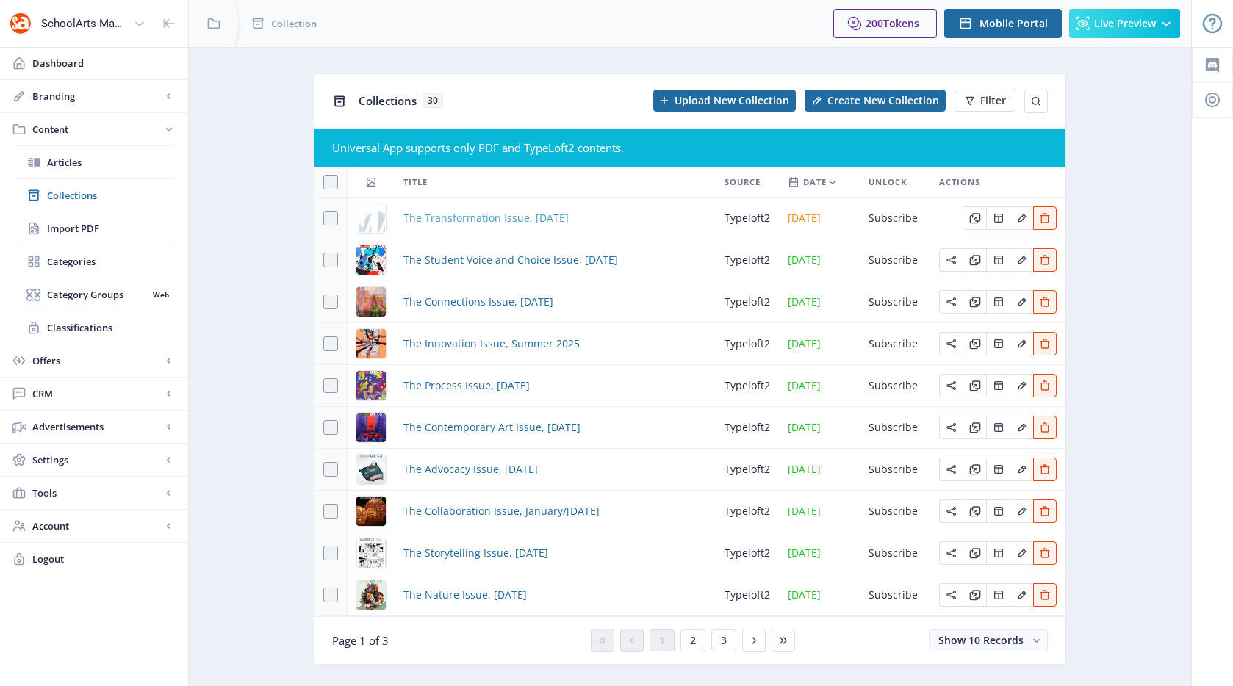
click at [452, 222] on span "The Transformation Issue, [DATE]" at bounding box center [485, 218] width 165 height 18
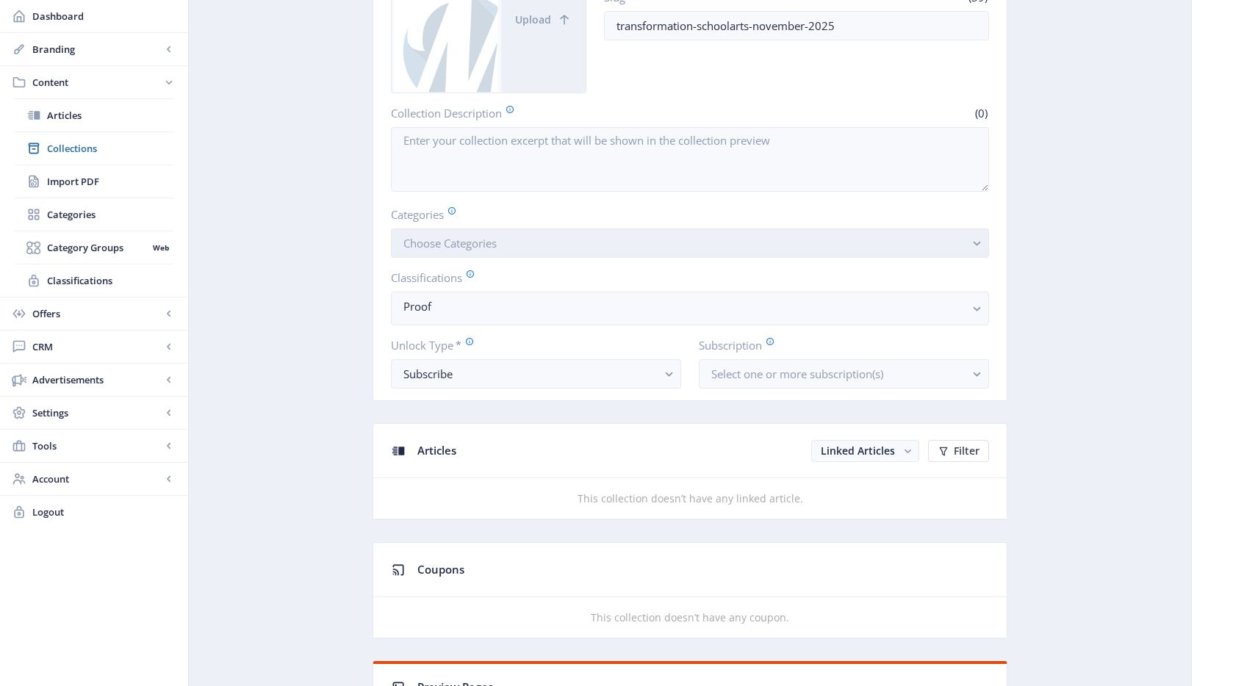
scroll to position [165, 0]
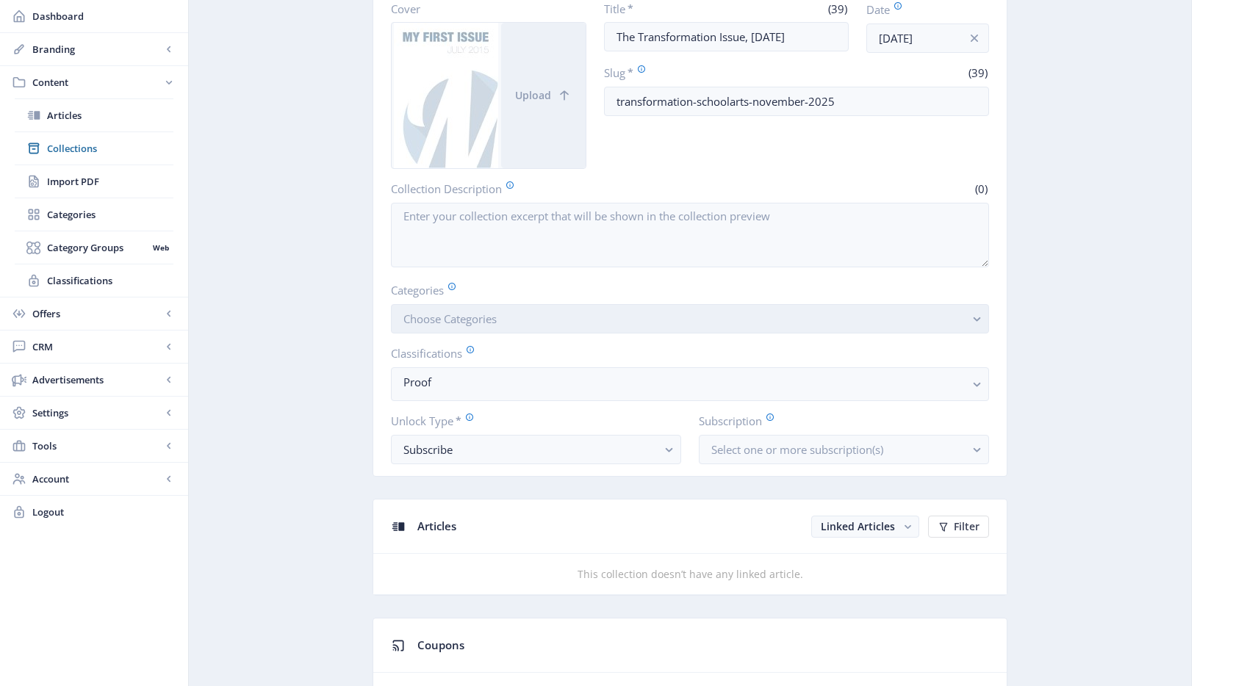
click at [563, 326] on button "Choose Categories" at bounding box center [690, 318] width 598 height 29
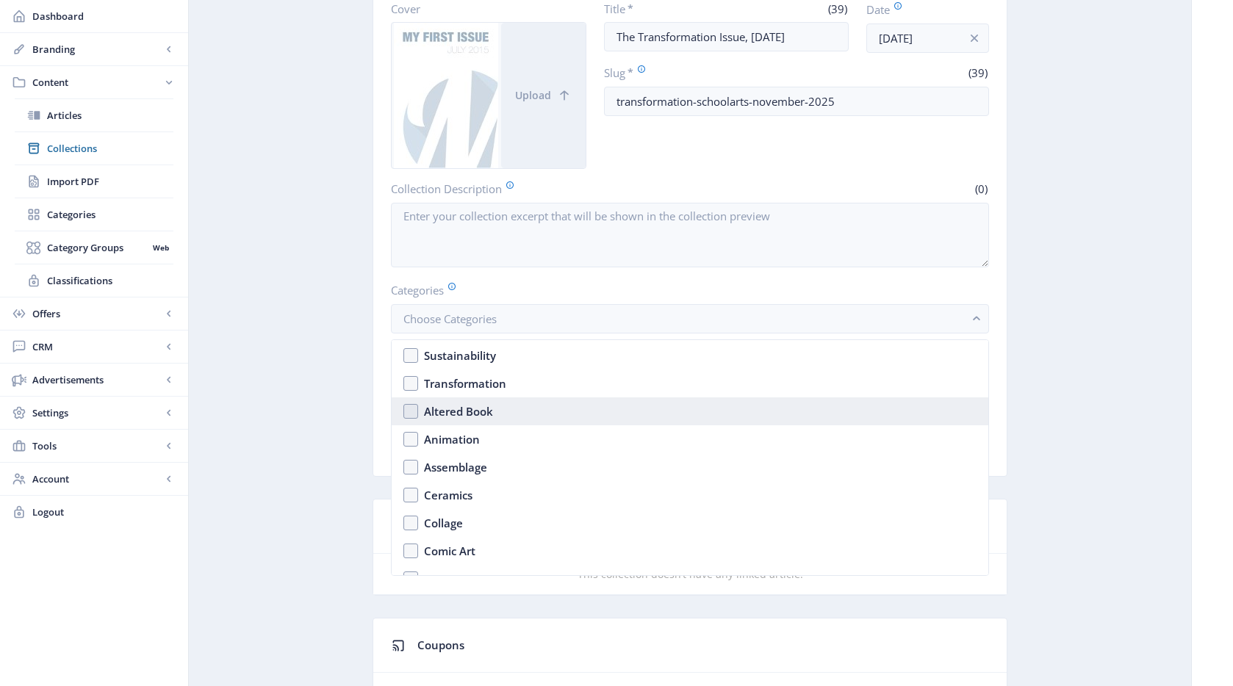
scroll to position [1200, 0]
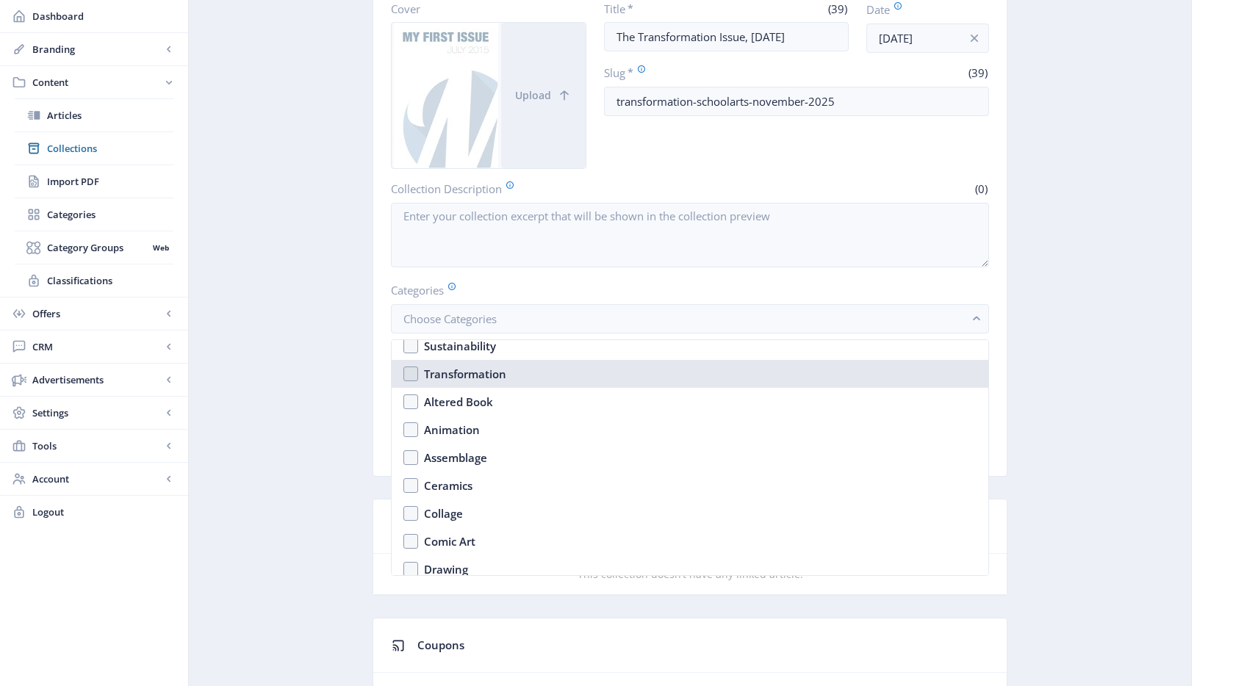
click at [479, 377] on div "Transformation" at bounding box center [465, 374] width 82 height 18
checkbox input "true"
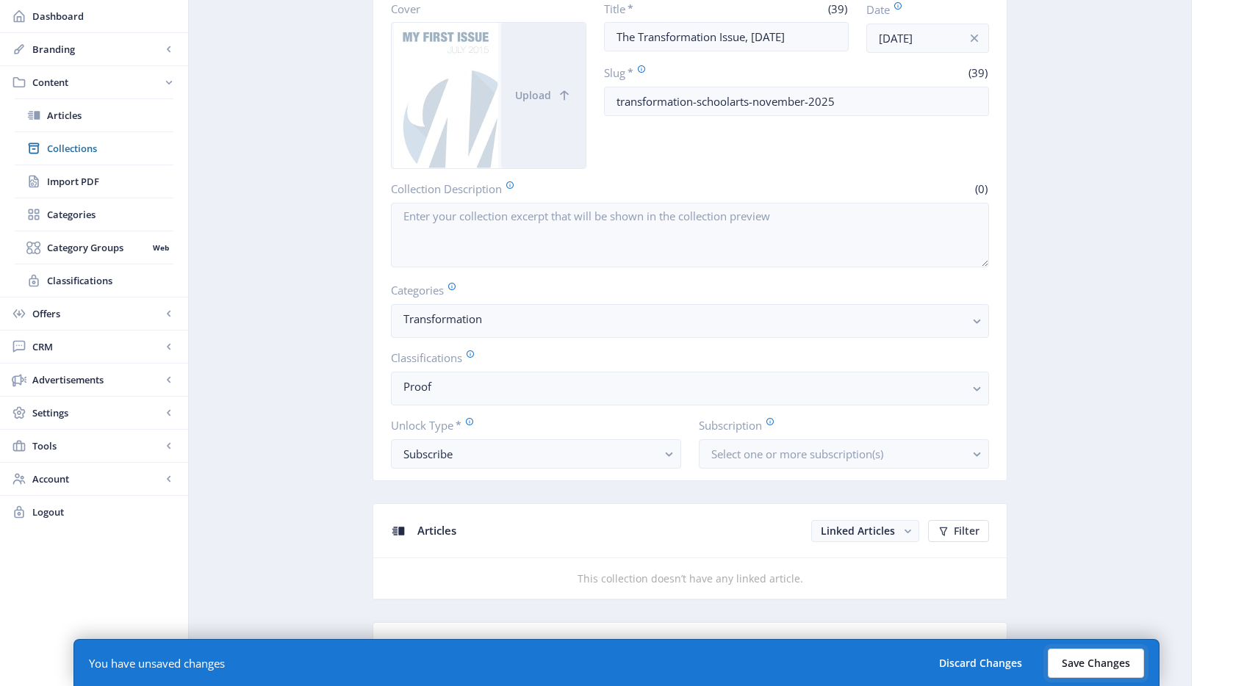
click at [1088, 655] on button "Save Changes" at bounding box center [1096, 663] width 96 height 29
click at [1079, 659] on button "Save Changes" at bounding box center [1096, 663] width 96 height 29
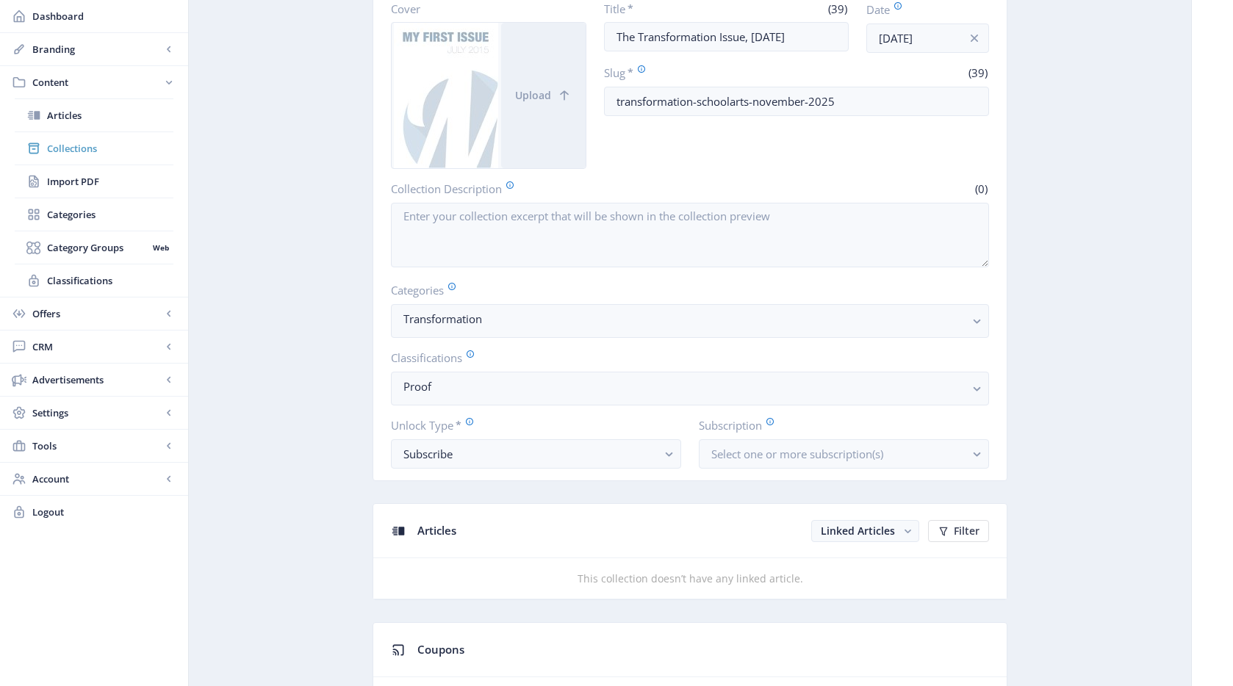
click at [88, 157] on link "Collections" at bounding box center [94, 148] width 159 height 32
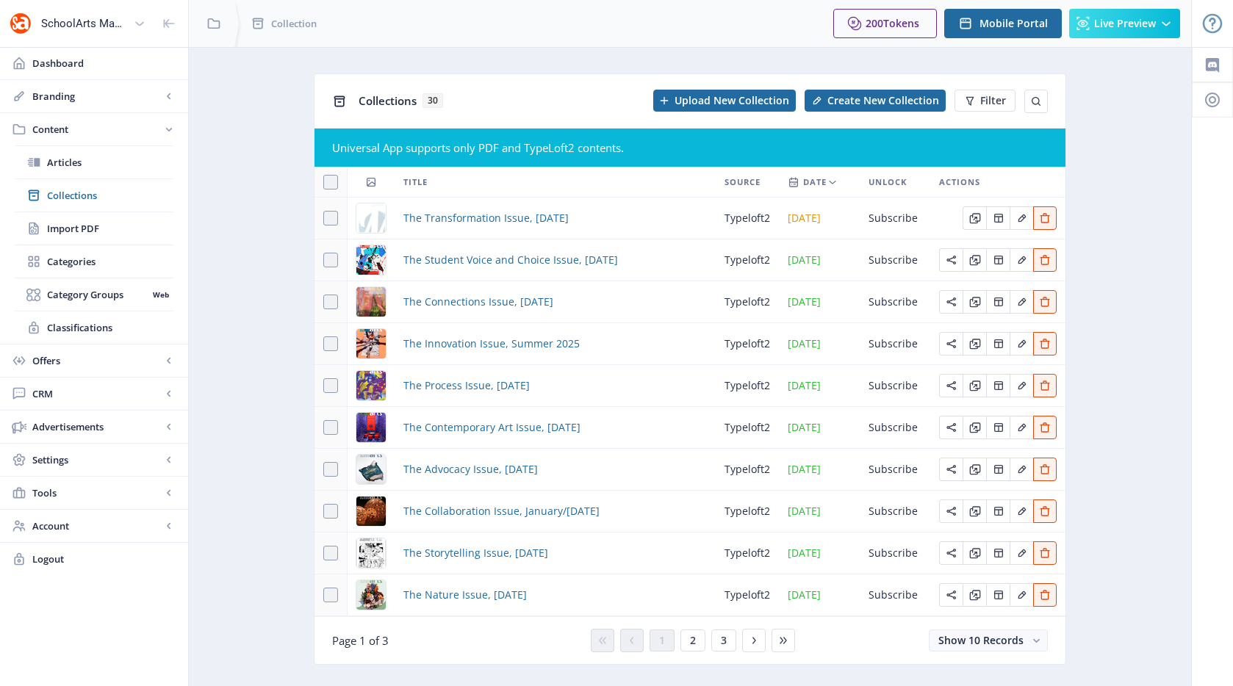
click at [470, 229] on td "The Transformation Issue, [DATE]" at bounding box center [555, 219] width 321 height 42
click at [470, 223] on span "The Transformation Issue, [DATE]" at bounding box center [485, 218] width 165 height 18
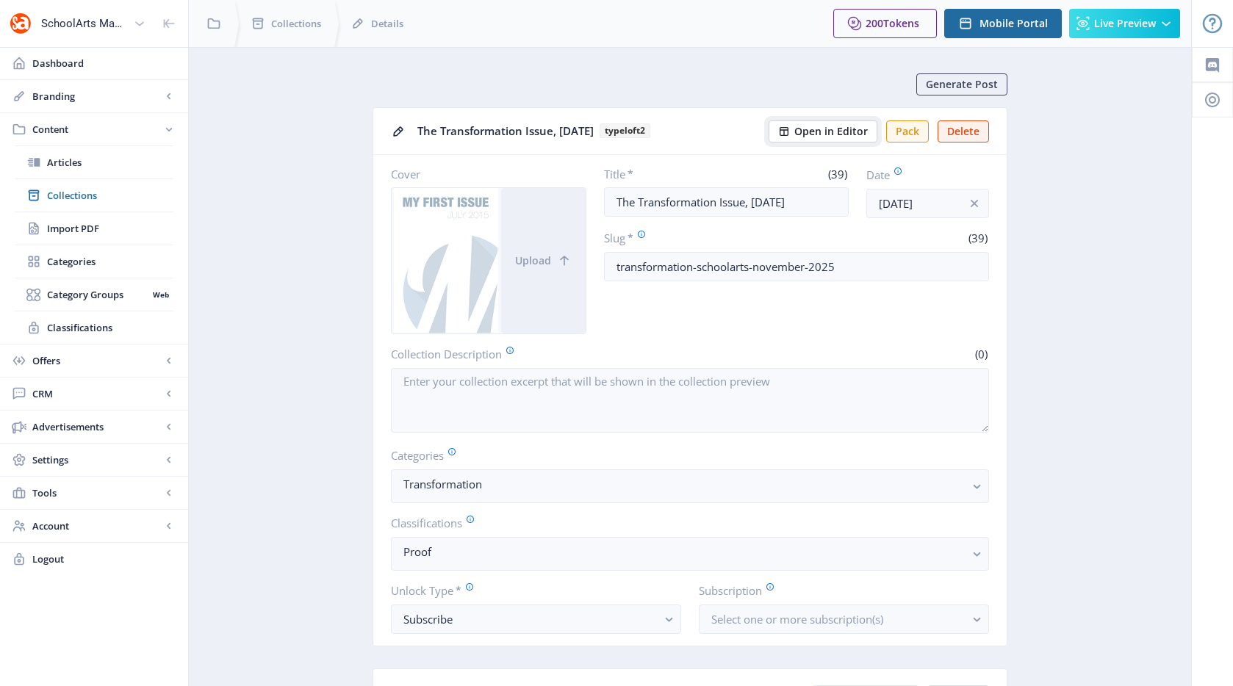
click at [842, 132] on span "Open in Editor" at bounding box center [830, 132] width 73 height 12
